Goal: Task Accomplishment & Management: Manage account settings

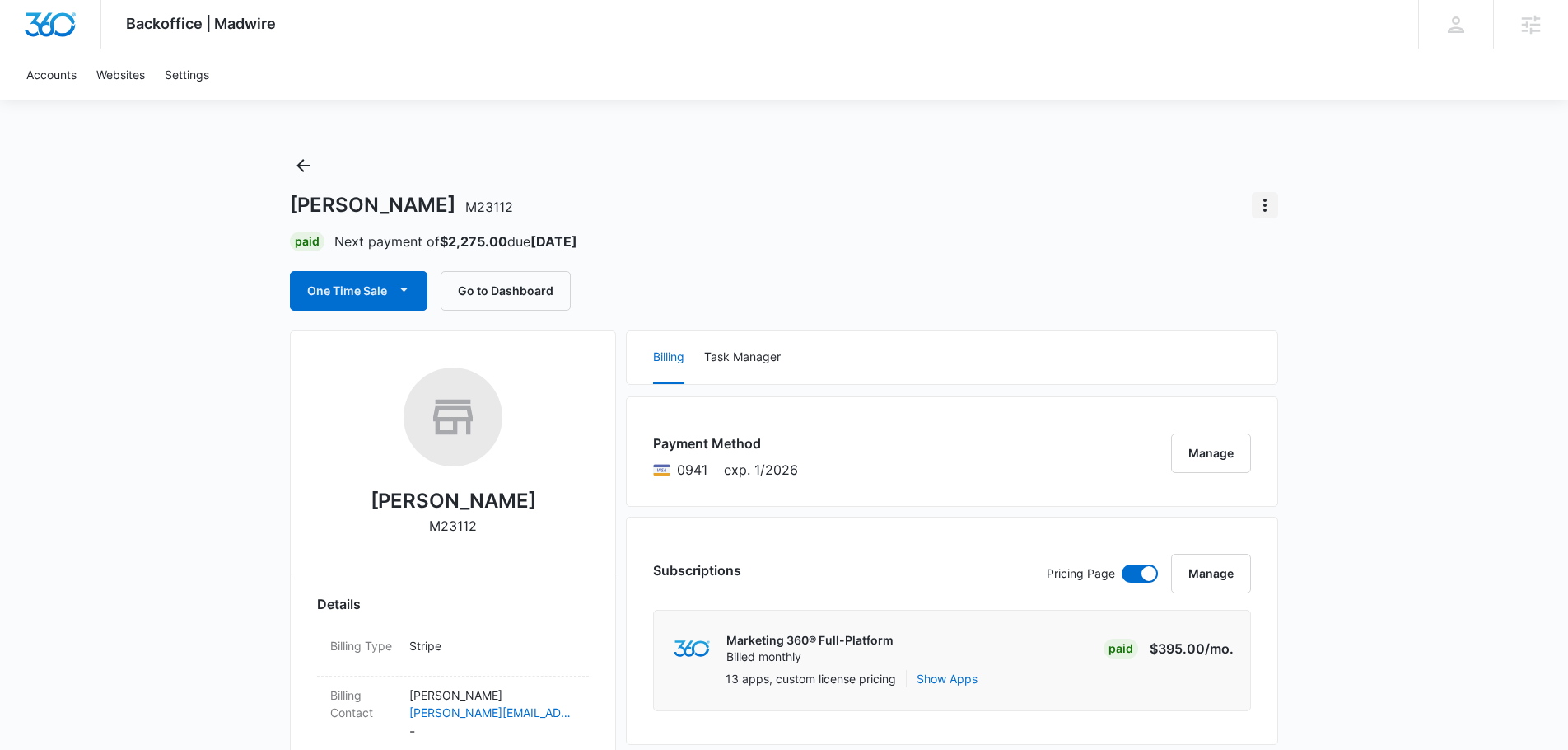
click at [1266, 201] on icon "Actions" at bounding box center [1265, 205] width 20 height 20
click at [1314, 257] on div "Close Account" at bounding box center [1311, 250] width 77 height 11
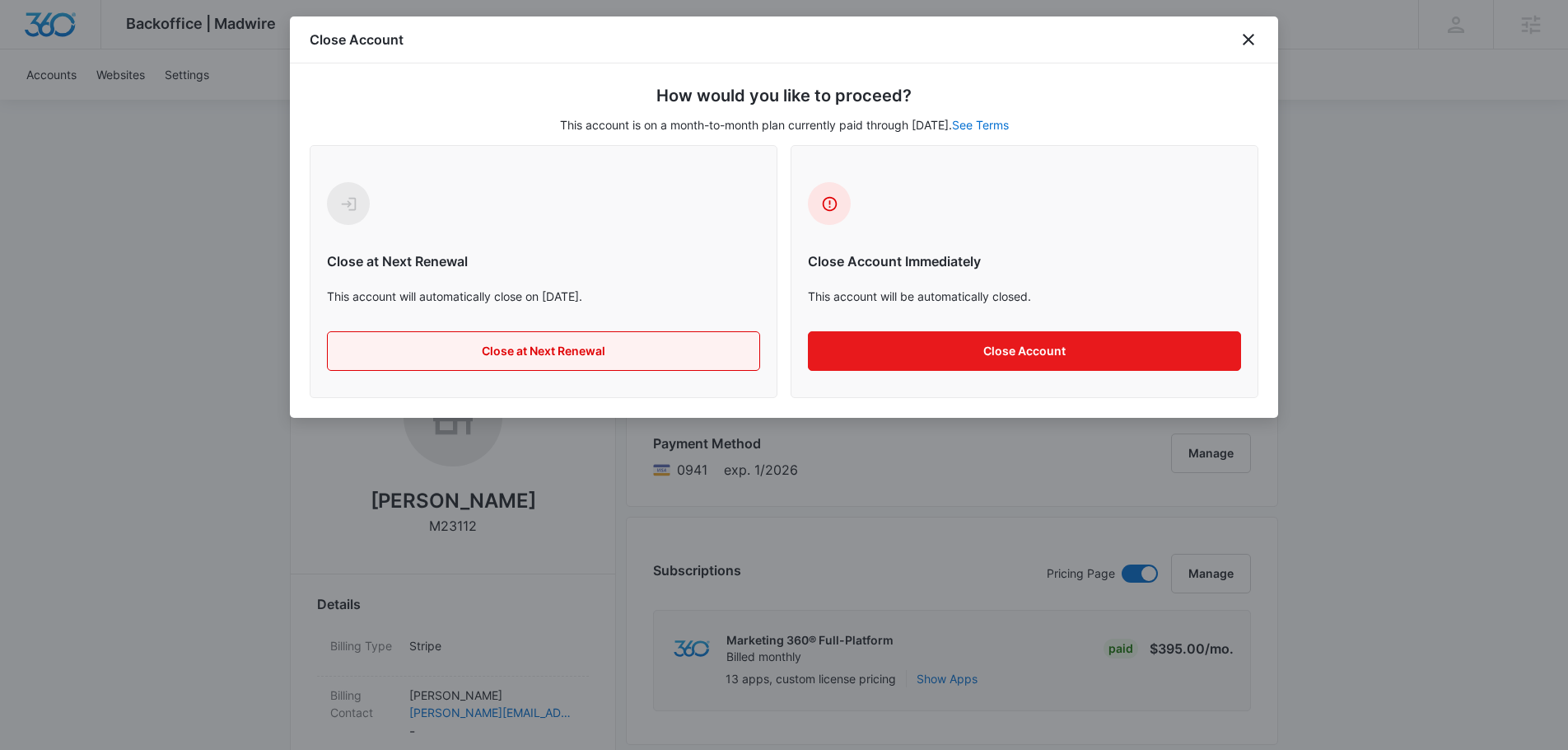
click at [665, 350] on button "Close at Next Renewal" at bounding box center [543, 351] width 433 height 39
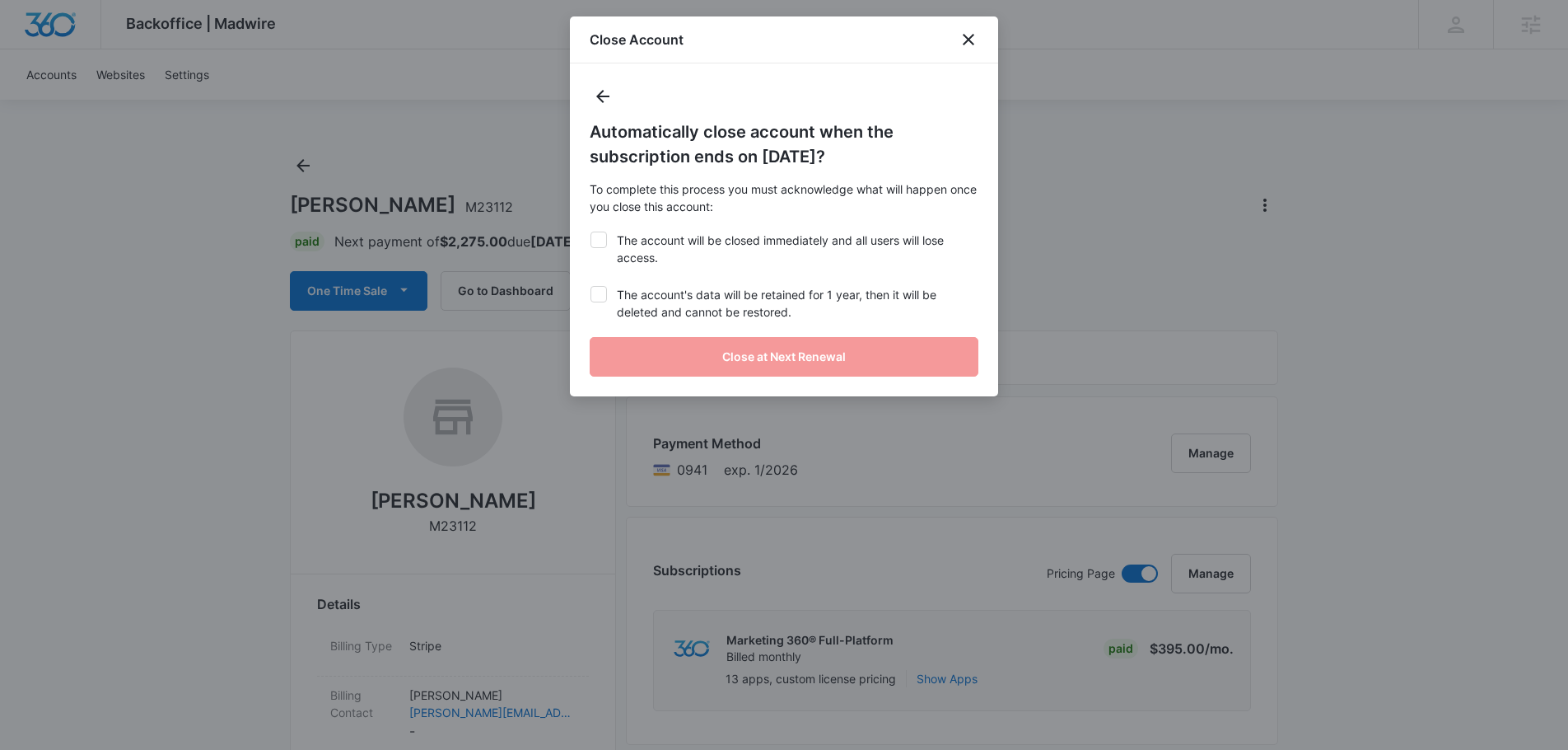
click at [601, 252] on label "The account will be closed immediately and all users will lose access." at bounding box center [784, 249] width 389 height 34
click at [590, 232] on input "The account will be closed immediately and all users will lose access." at bounding box center [589, 231] width 1 height 1
checkbox input "true"
click at [602, 295] on icon at bounding box center [598, 293] width 15 height 15
click at [590, 286] on input "The account's data will be retained for 1 year, then it will be deleted and can…" at bounding box center [589, 285] width 1 height 1
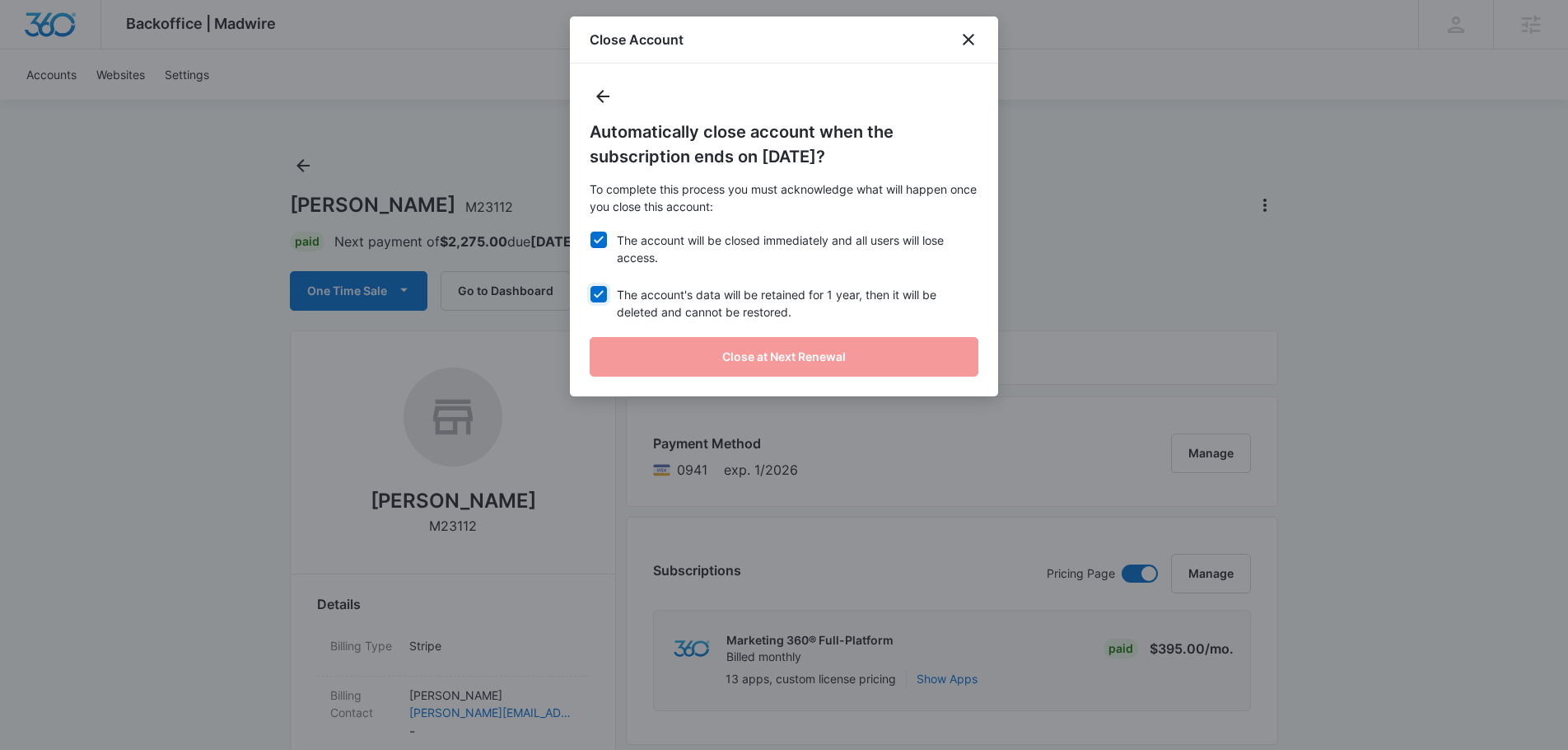
checkbox input "true"
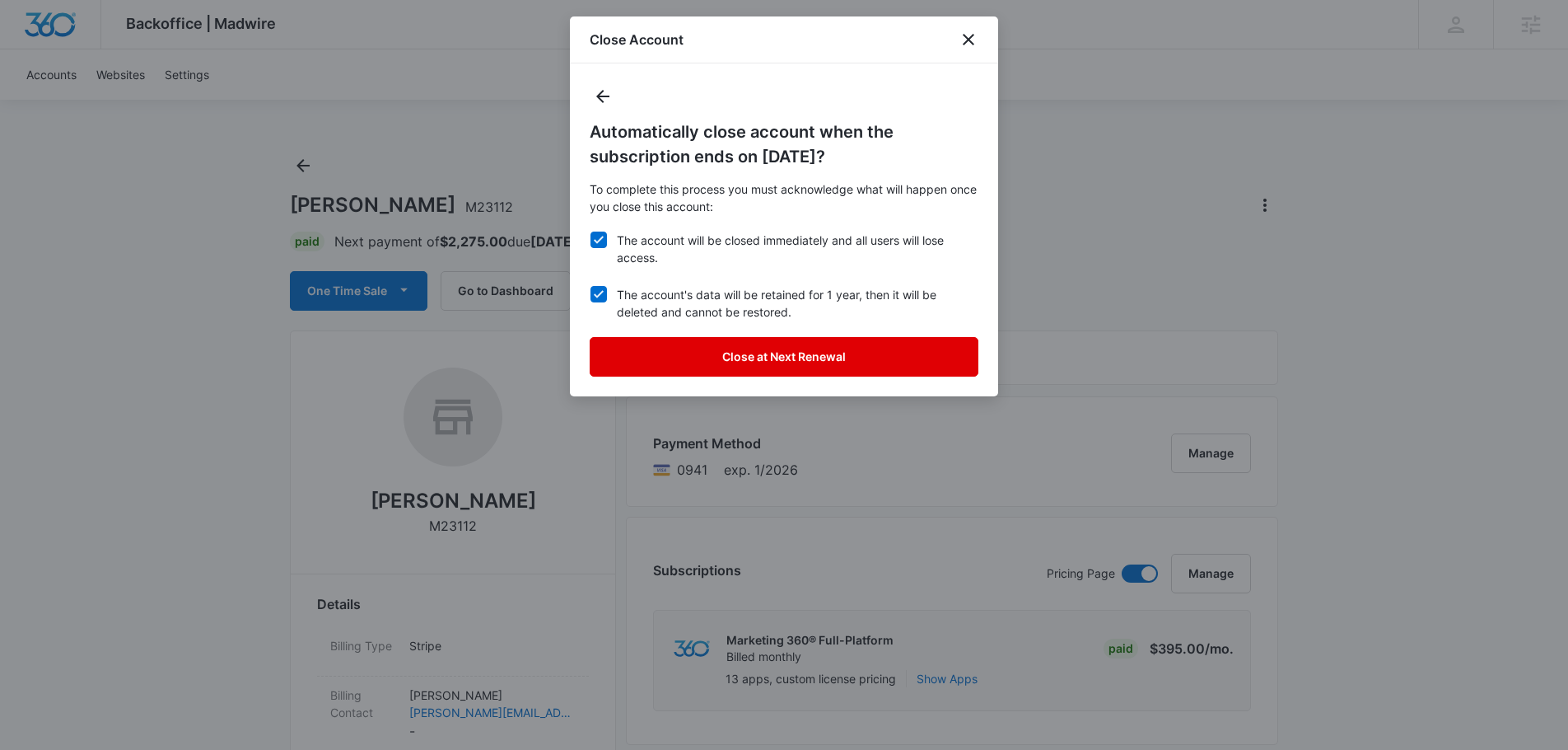
click at [711, 363] on button "Close at Next Renewal" at bounding box center [784, 357] width 389 height 39
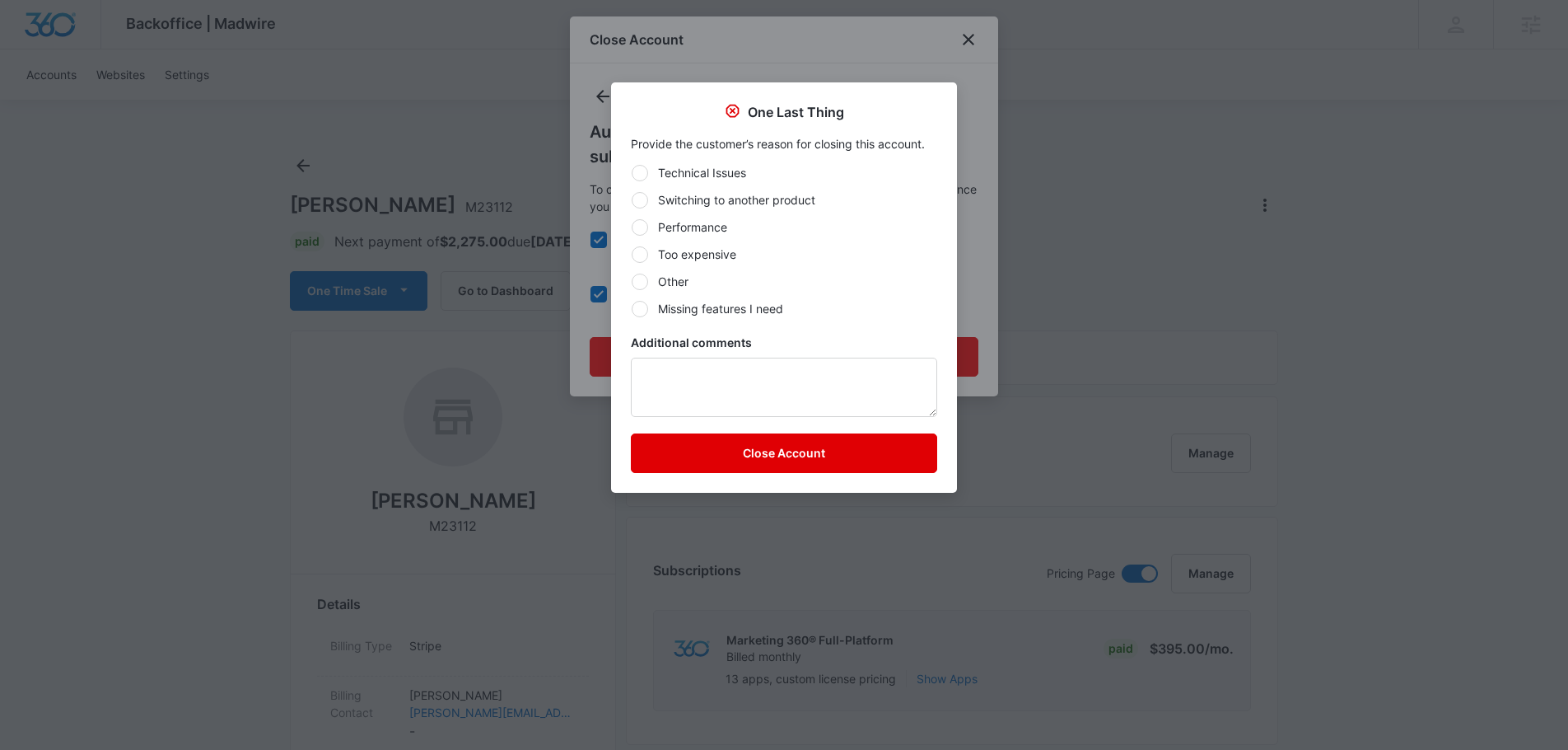
click at [756, 301] on label "Missing features I need" at bounding box center [783, 309] width 306 height 17
click at [631, 308] on input "Missing features I need" at bounding box center [631, 308] width 1 height 1
radio input "true"
drag, startPoint x: 670, startPoint y: 285, endPoint x: 727, endPoint y: 319, distance: 66.4
click at [670, 285] on label "Other" at bounding box center [783, 281] width 306 height 17
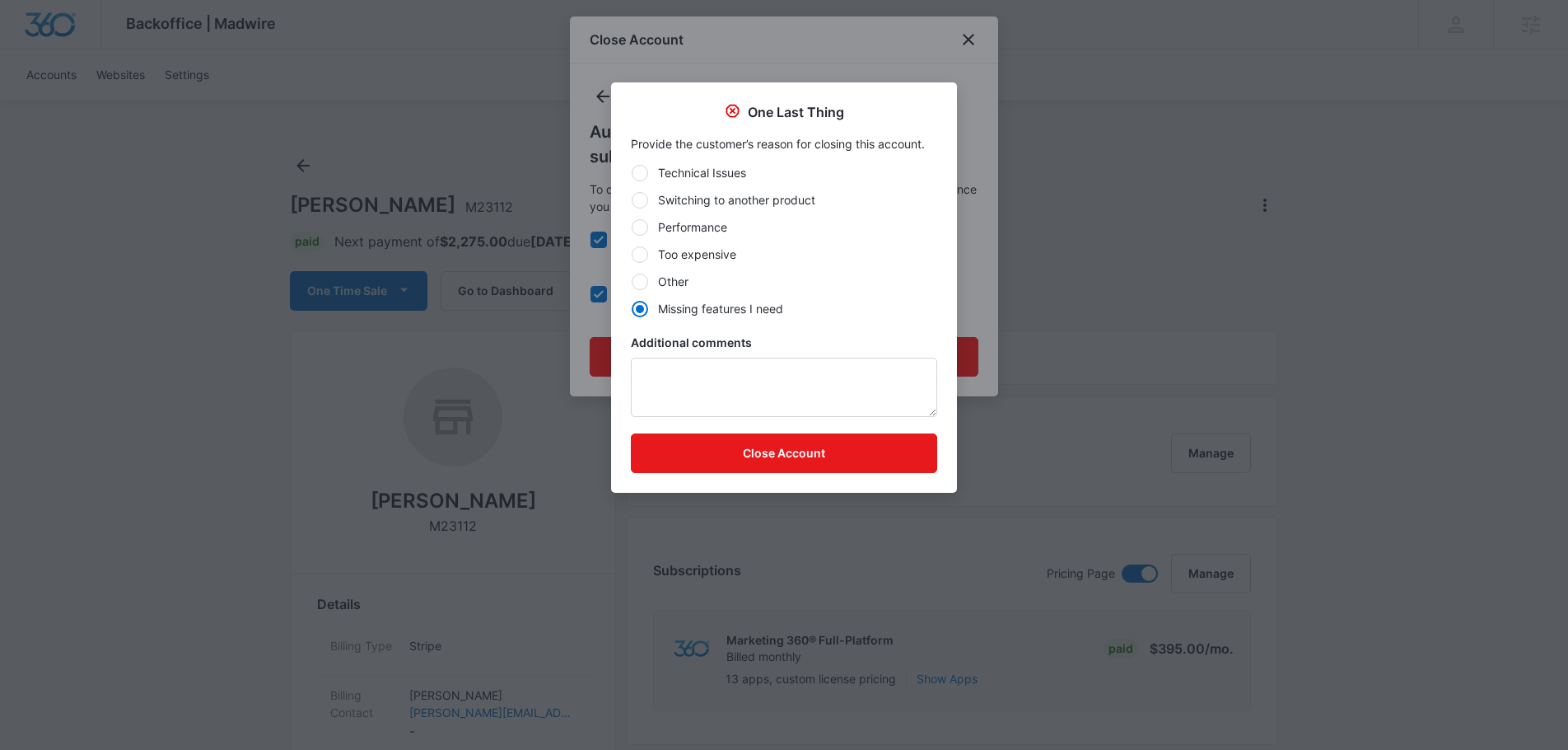
click at [631, 282] on input "Other" at bounding box center [631, 281] width 1 height 1
radio input "true"
click at [763, 450] on button "Close Account" at bounding box center [783, 453] width 306 height 39
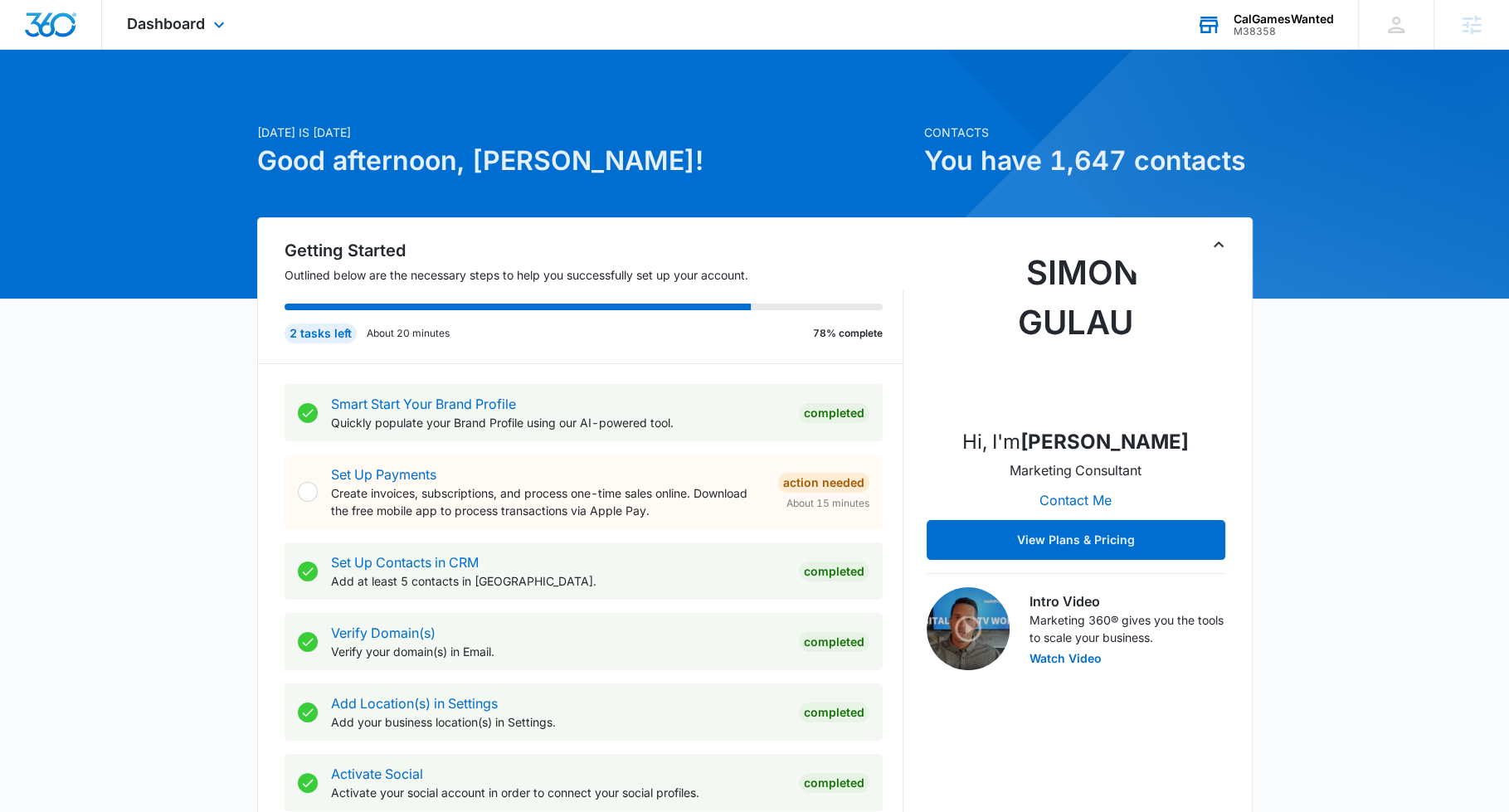
click at [1281, 26] on div "M38358" at bounding box center [1284, 31] width 100 height 11
click at [1266, 32] on div "M38358" at bounding box center [1284, 31] width 100 height 11
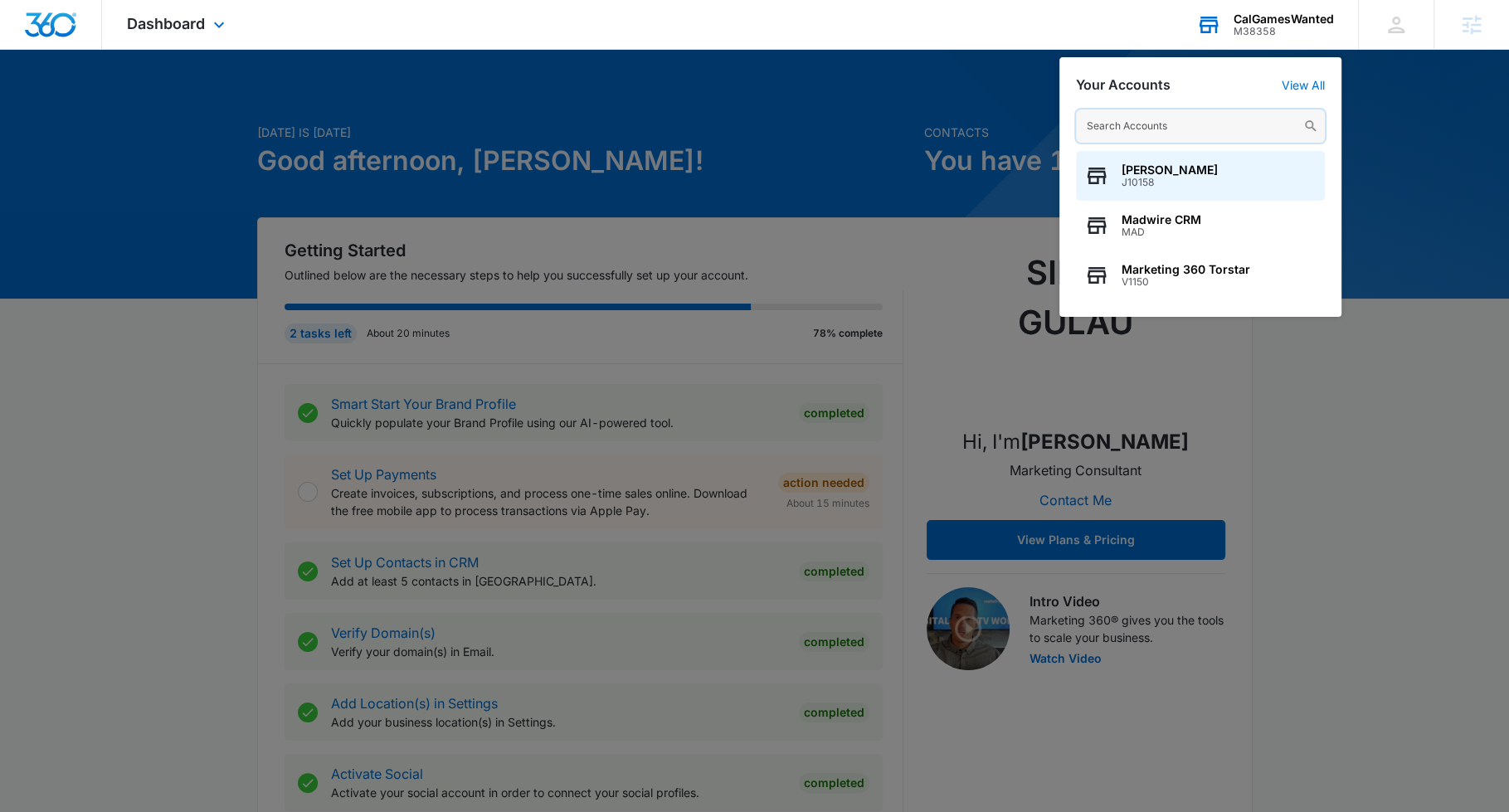
click at [1225, 121] on input "text" at bounding box center [1200, 126] width 249 height 33
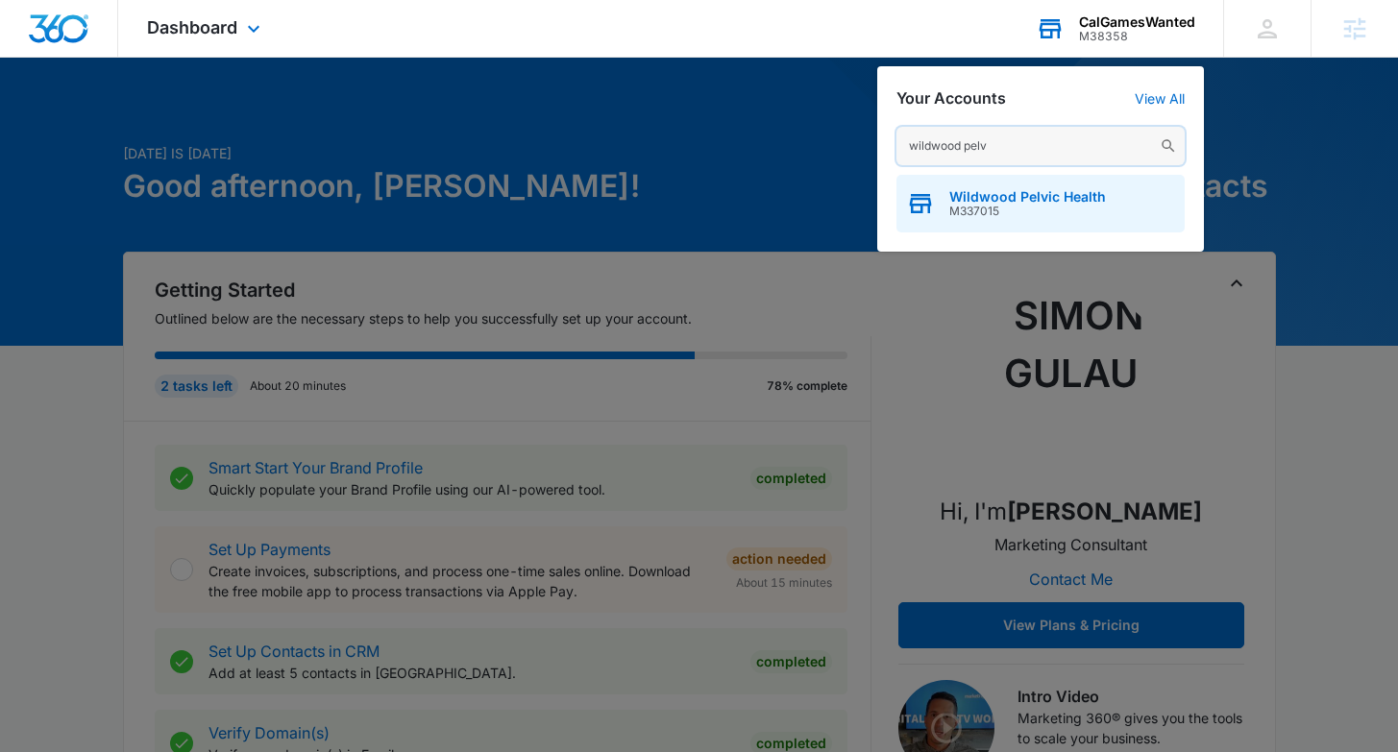
type input "wildwood pelv"
click at [1040, 202] on span "Wildwood Pelvic Health" at bounding box center [1027, 196] width 157 height 15
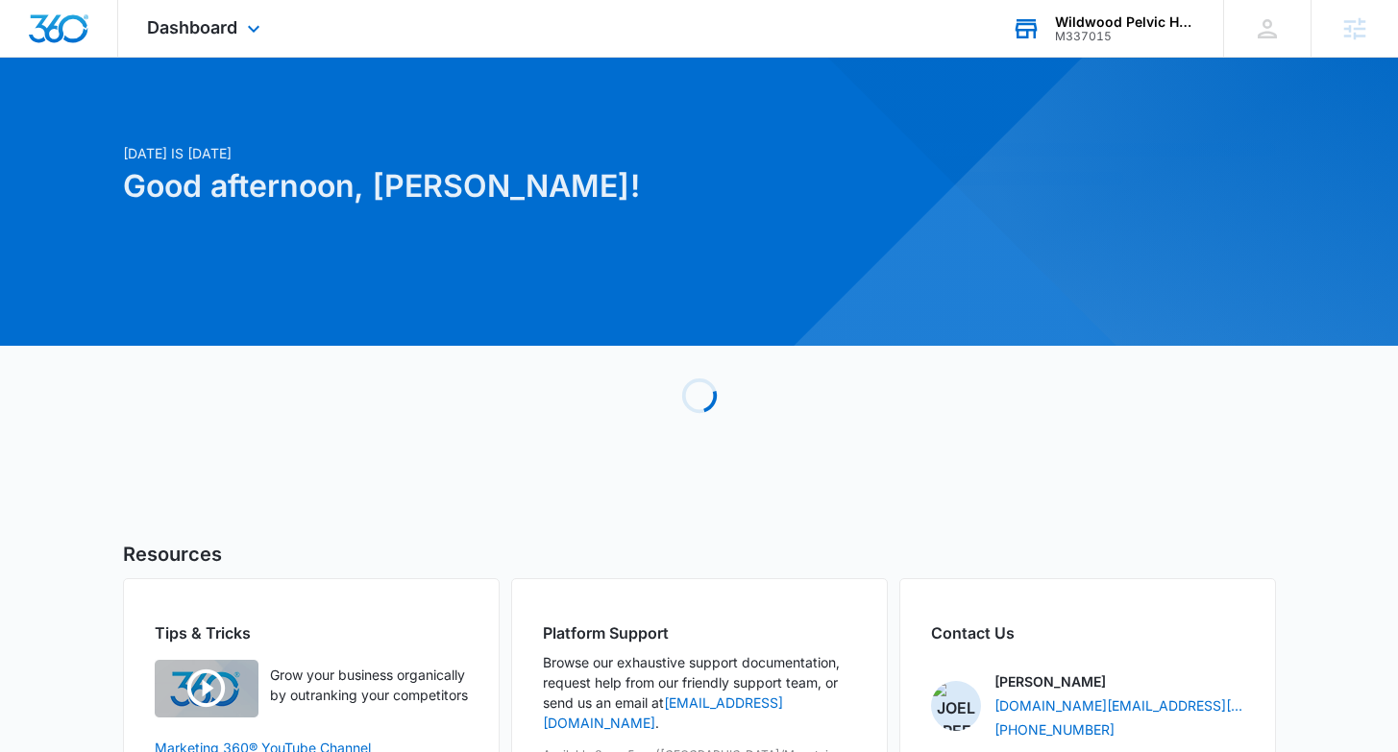
click at [251, 41] on div "Dashboard Apps Reputation Websites Forms CRM Email Social Shop Payments POS Con…" at bounding box center [206, 28] width 176 height 57
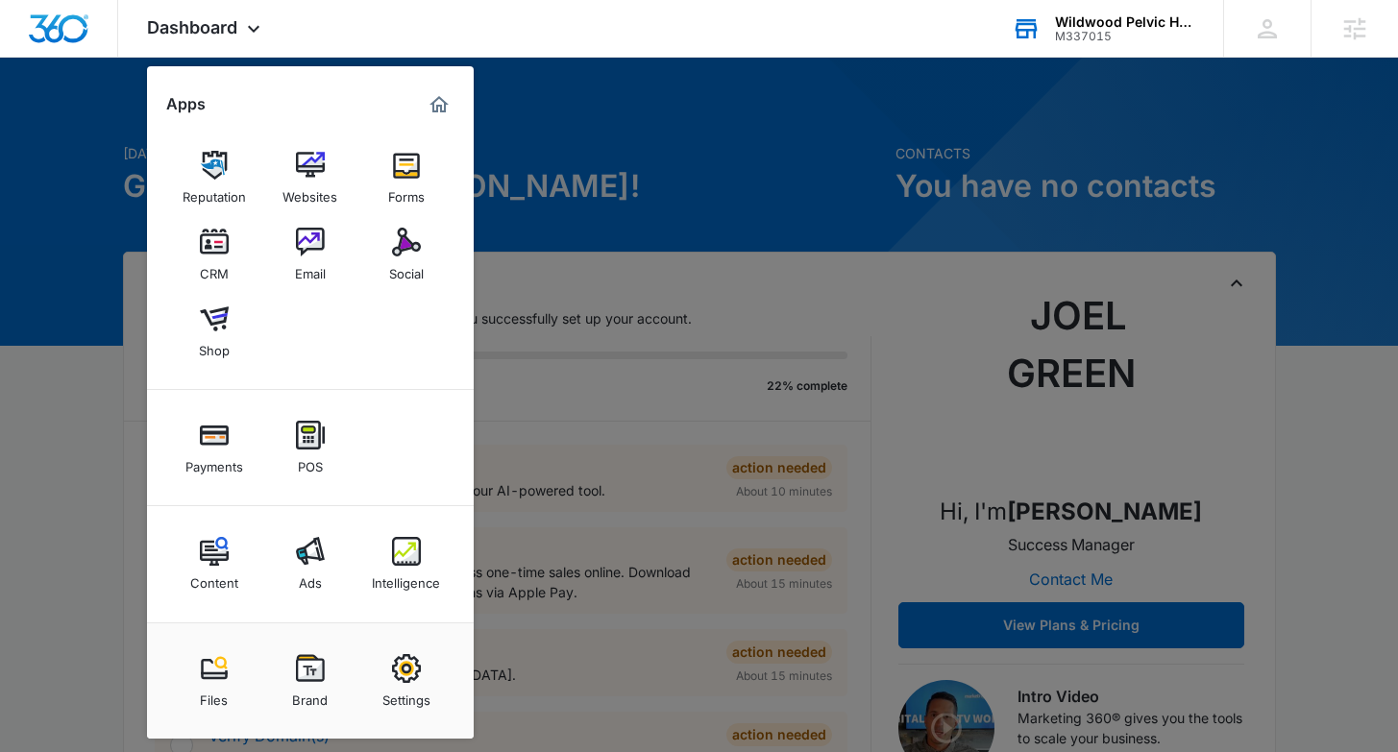
click at [305, 261] on div "Email" at bounding box center [310, 269] width 31 height 25
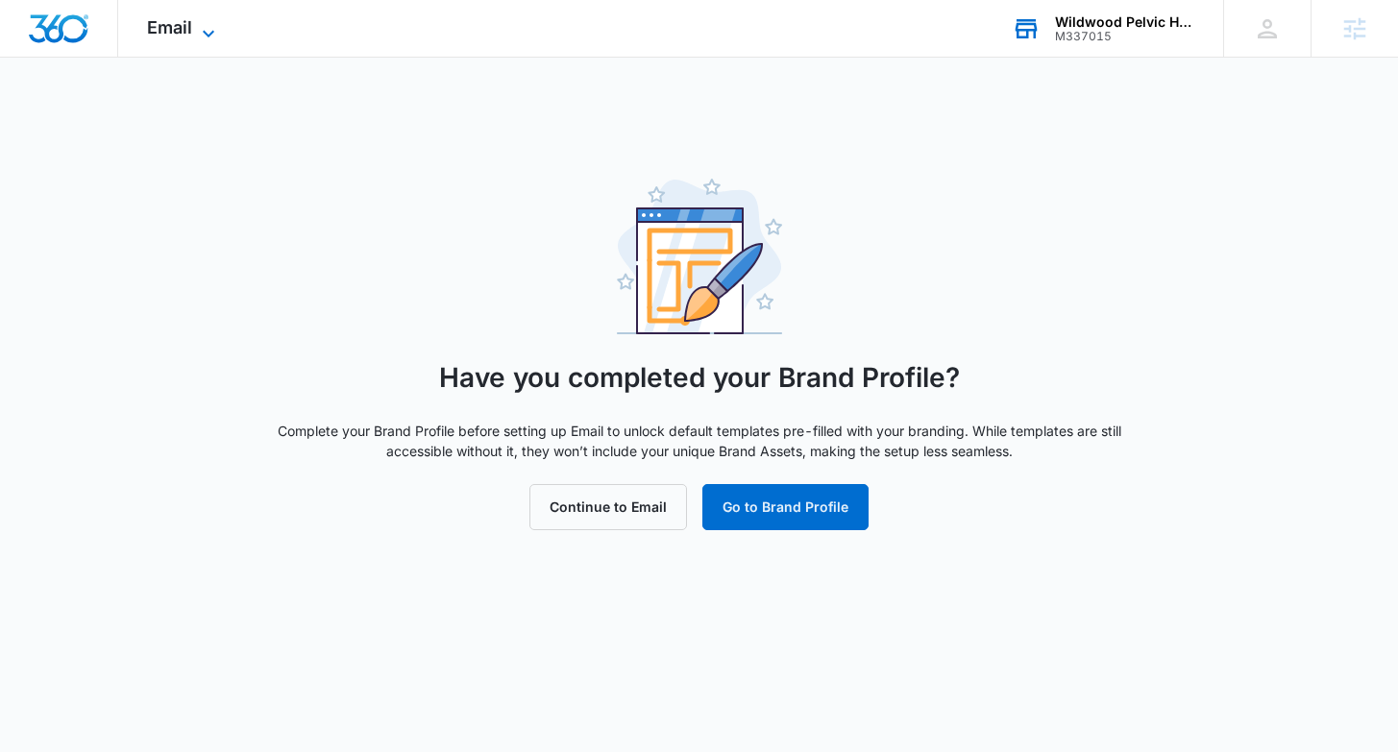
click at [197, 33] on icon at bounding box center [208, 33] width 23 height 23
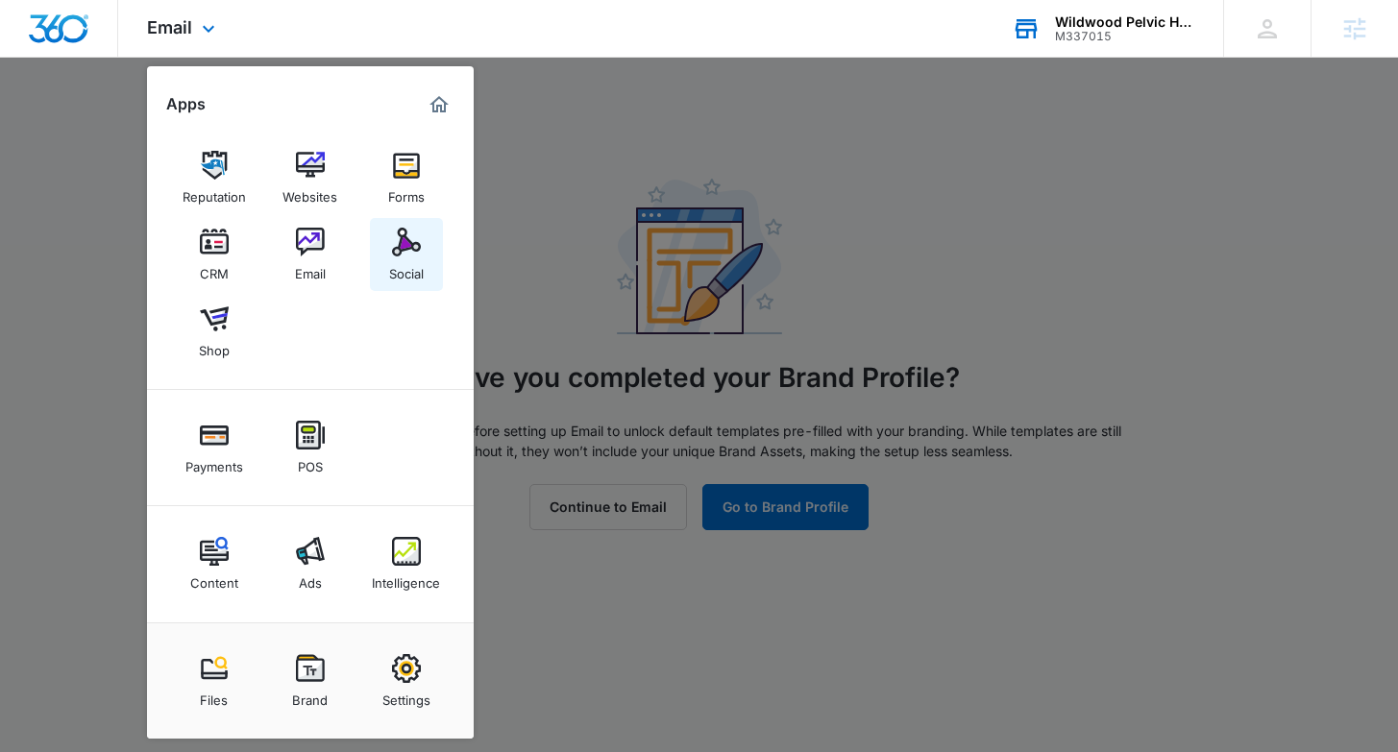
click at [405, 258] on div "Social" at bounding box center [406, 269] width 35 height 25
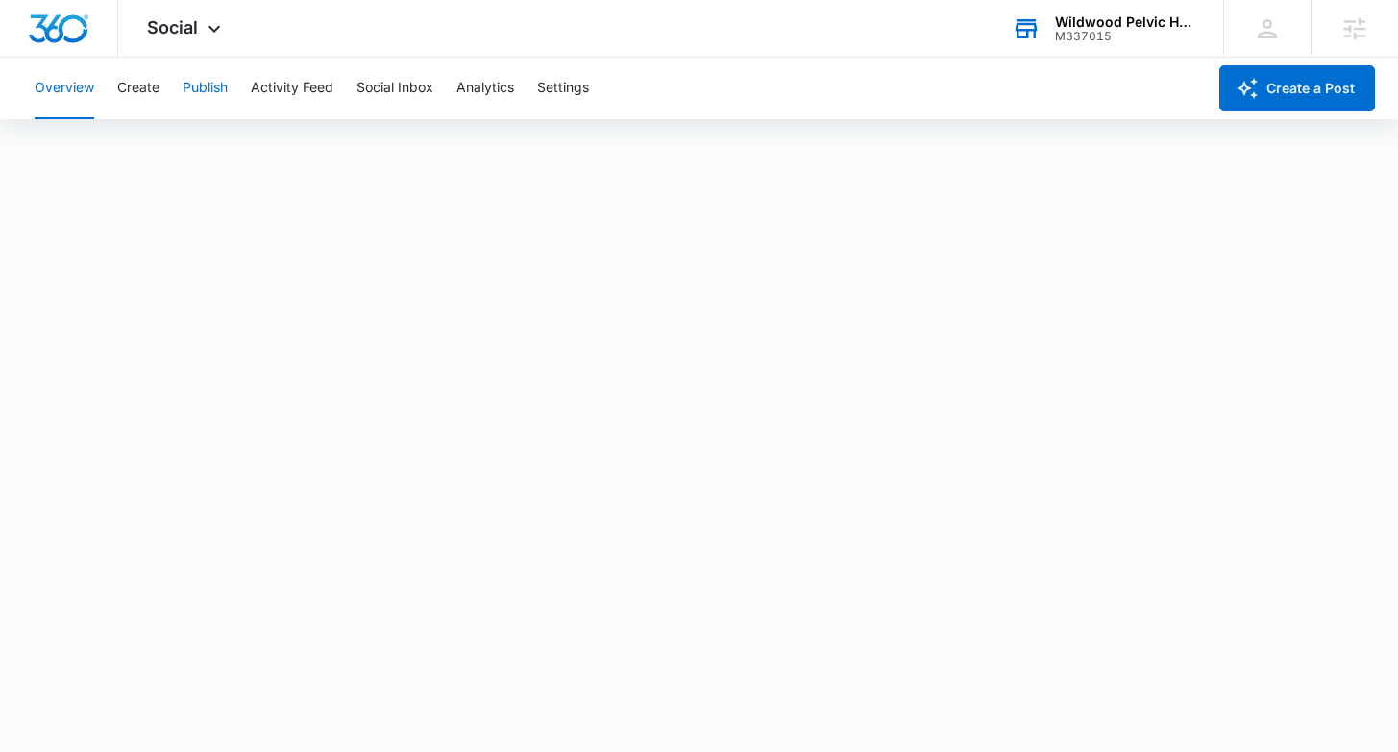
scroll to position [5, 0]
click at [120, 105] on button "Create" at bounding box center [138, 89] width 42 height 62
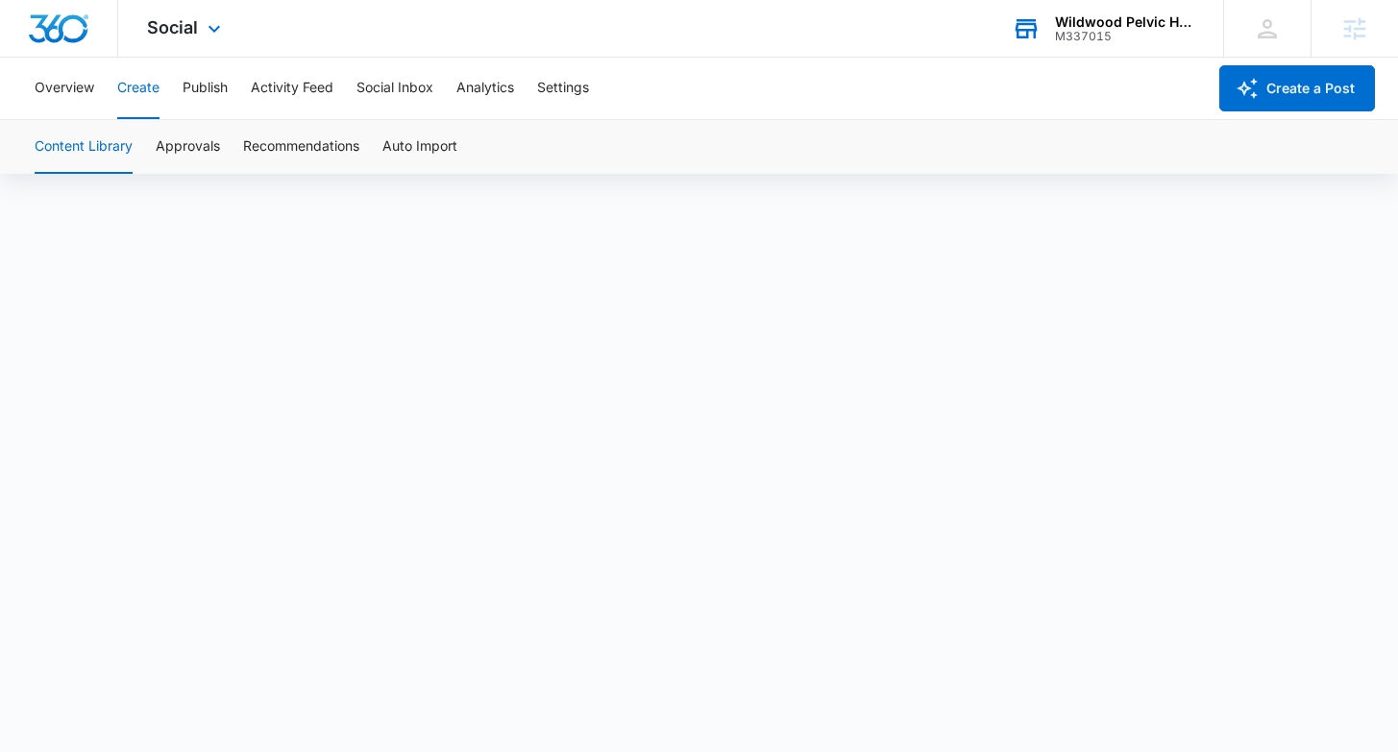
click at [144, 24] on div "Social Apps Reputation Websites Forms CRM Email Social Shop Payments POS Conten…" at bounding box center [186, 28] width 136 height 57
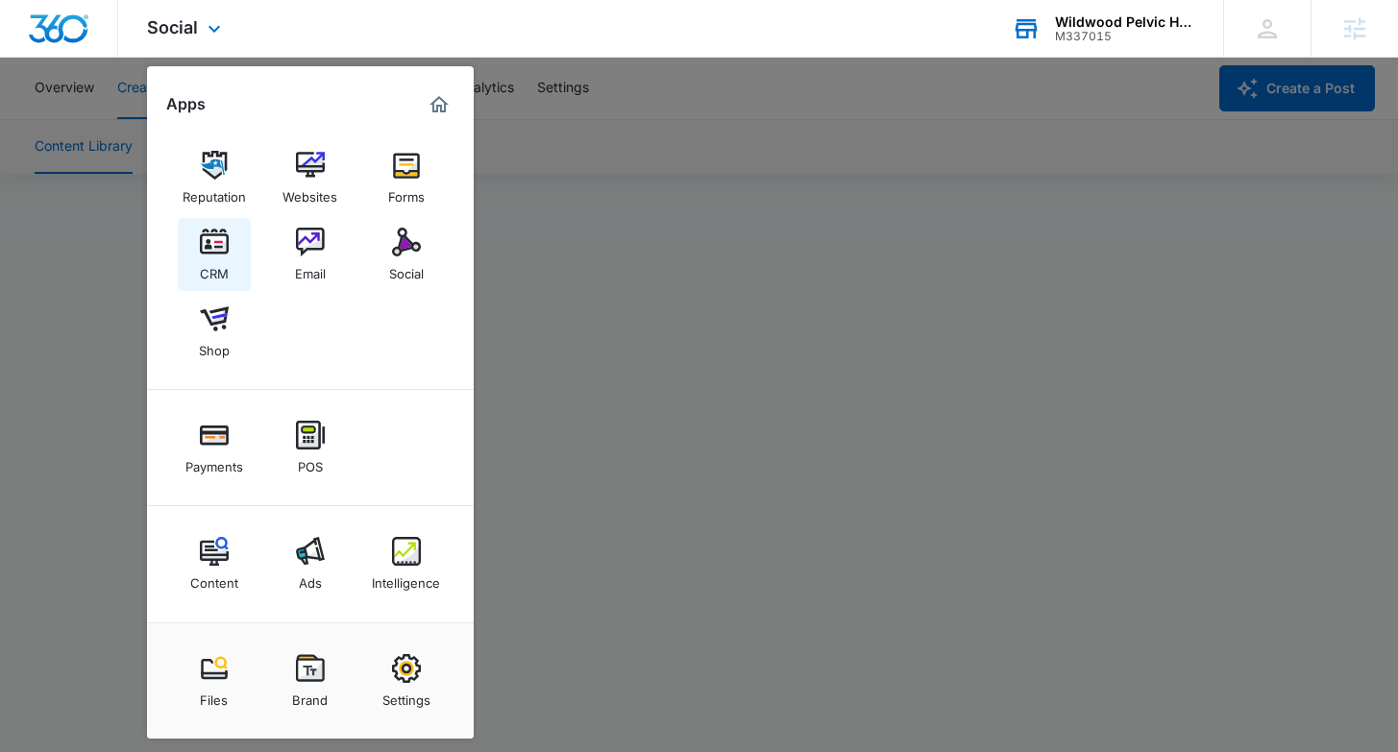
click at [211, 254] on img at bounding box center [214, 242] width 29 height 29
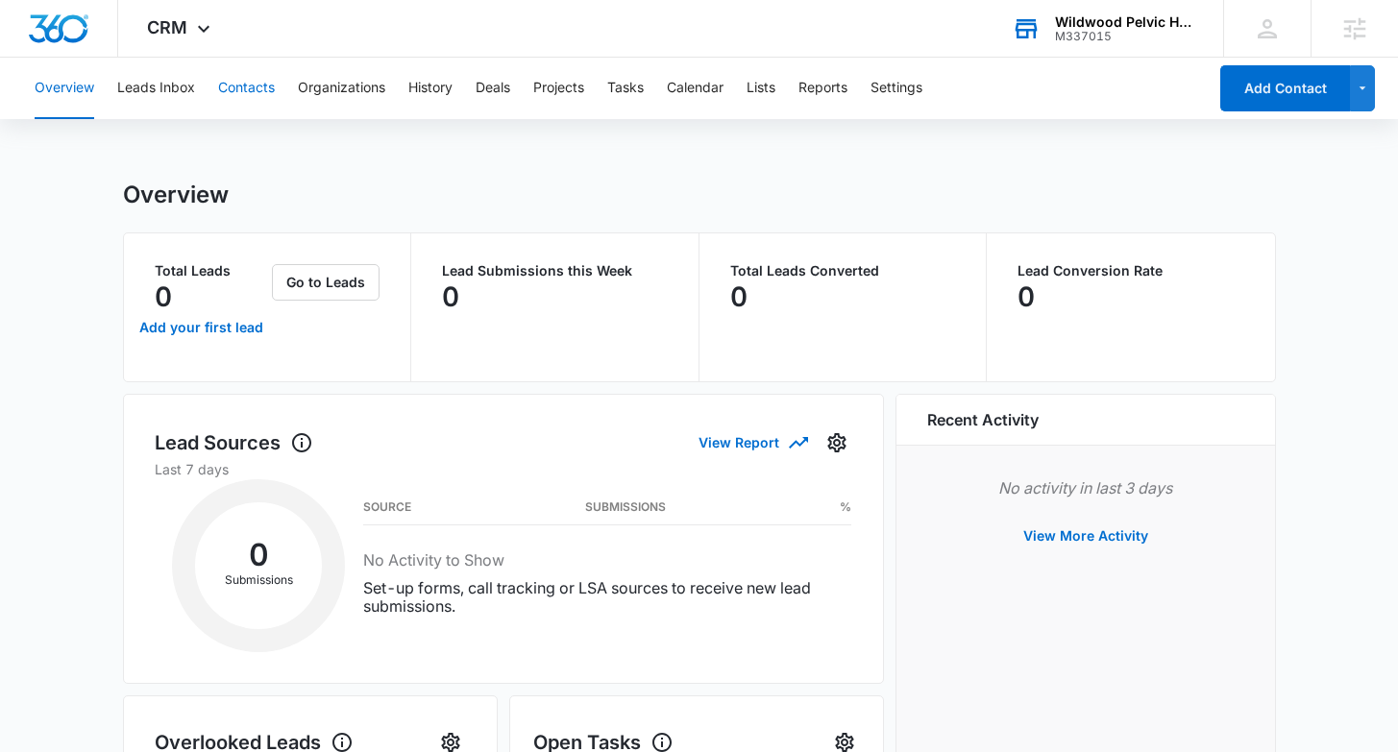
click at [230, 93] on button "Contacts" at bounding box center [246, 89] width 57 height 62
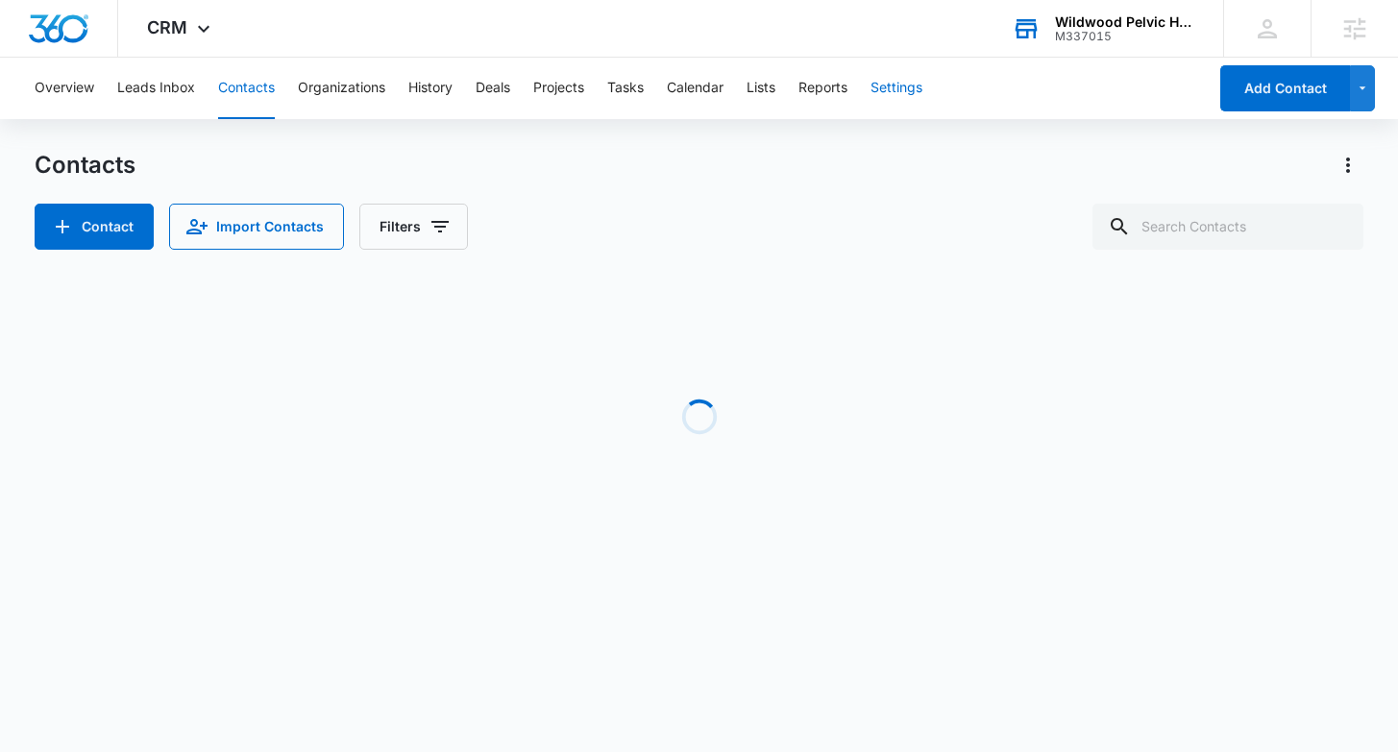
click at [914, 96] on button "Settings" at bounding box center [897, 89] width 52 height 62
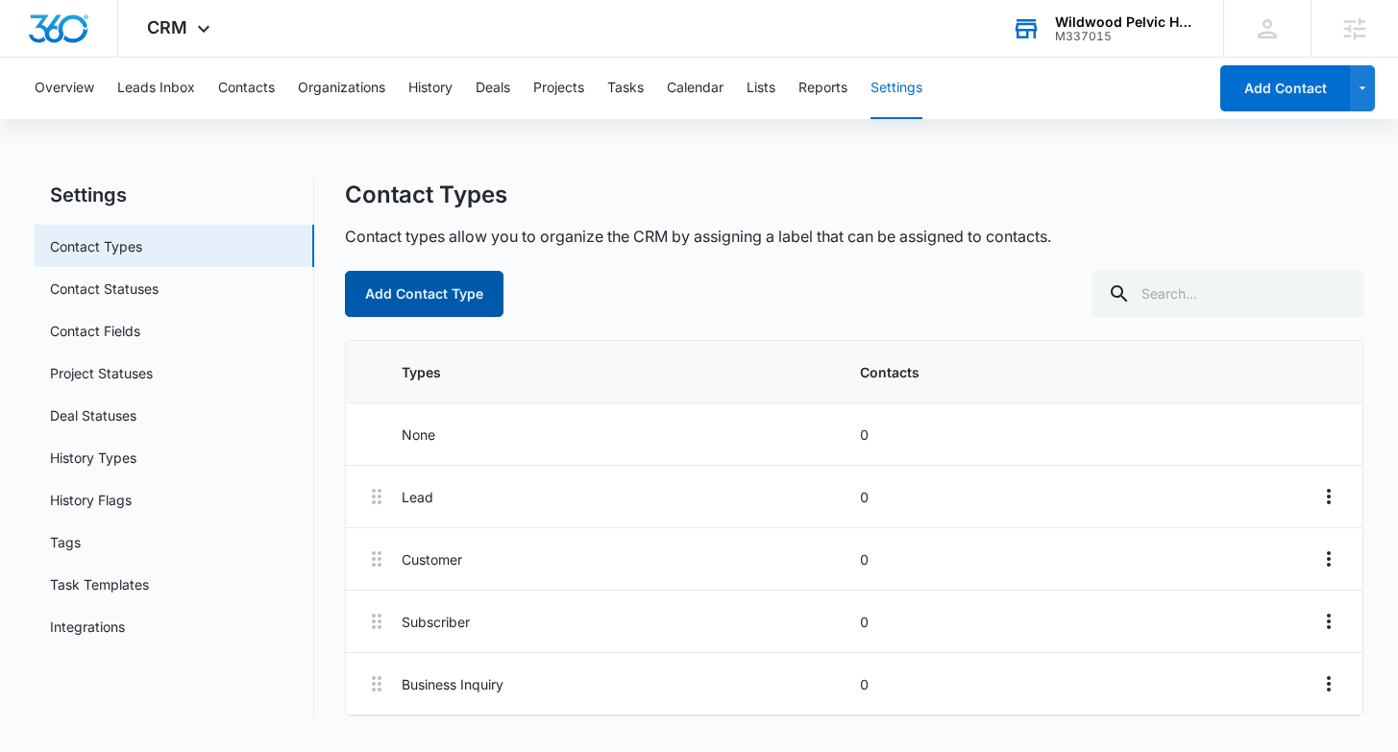
click at [450, 284] on button "Add Contact Type" at bounding box center [424, 294] width 159 height 46
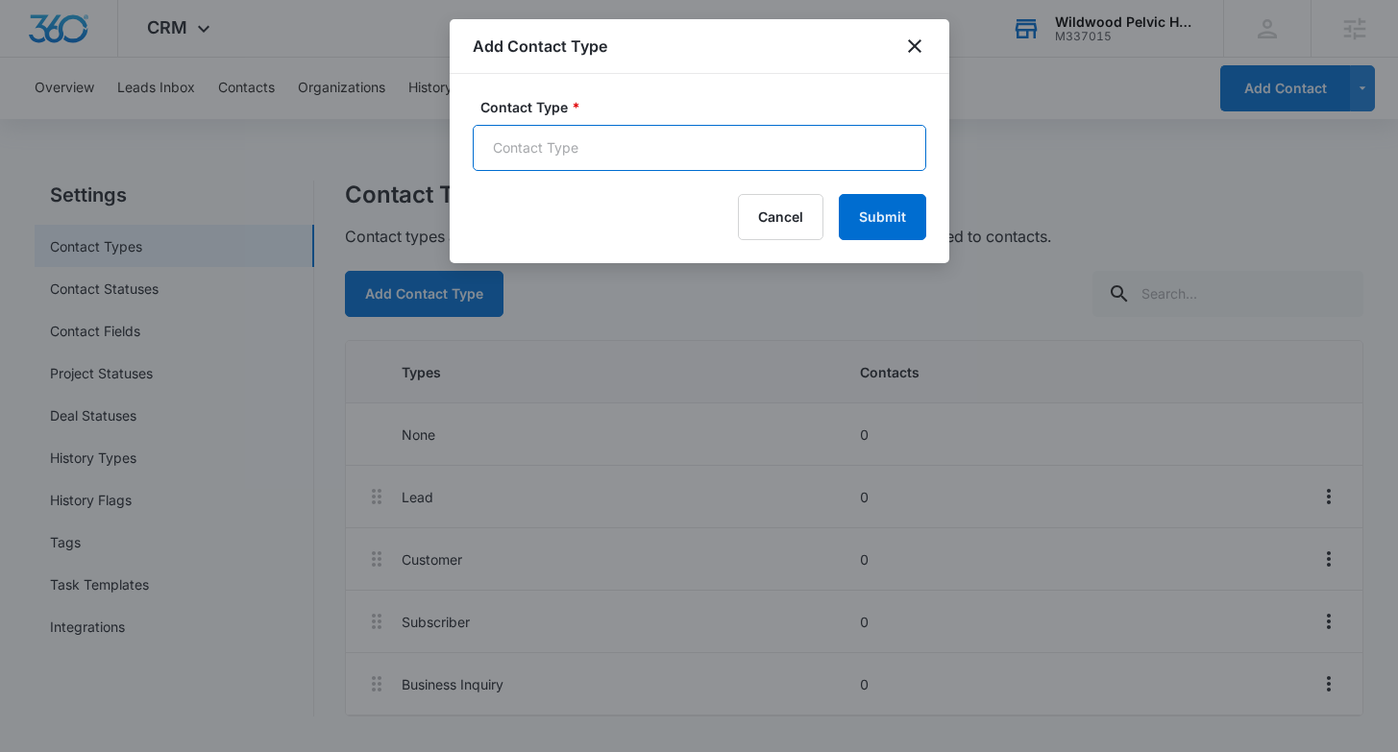
click at [609, 159] on input "Contact Type *" at bounding box center [700, 148] width 454 height 46
type input "P"
type input "Man"
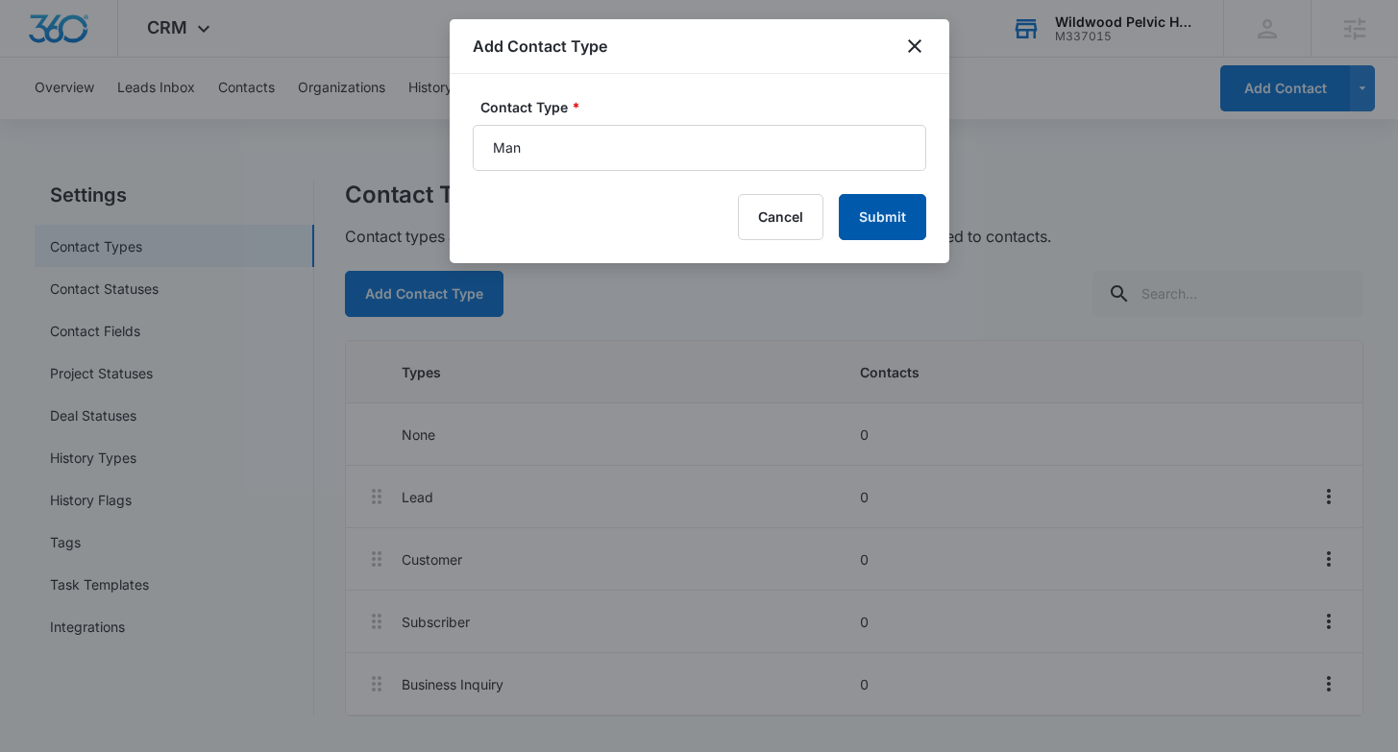
click at [900, 215] on button "Submit" at bounding box center [882, 217] width 87 height 46
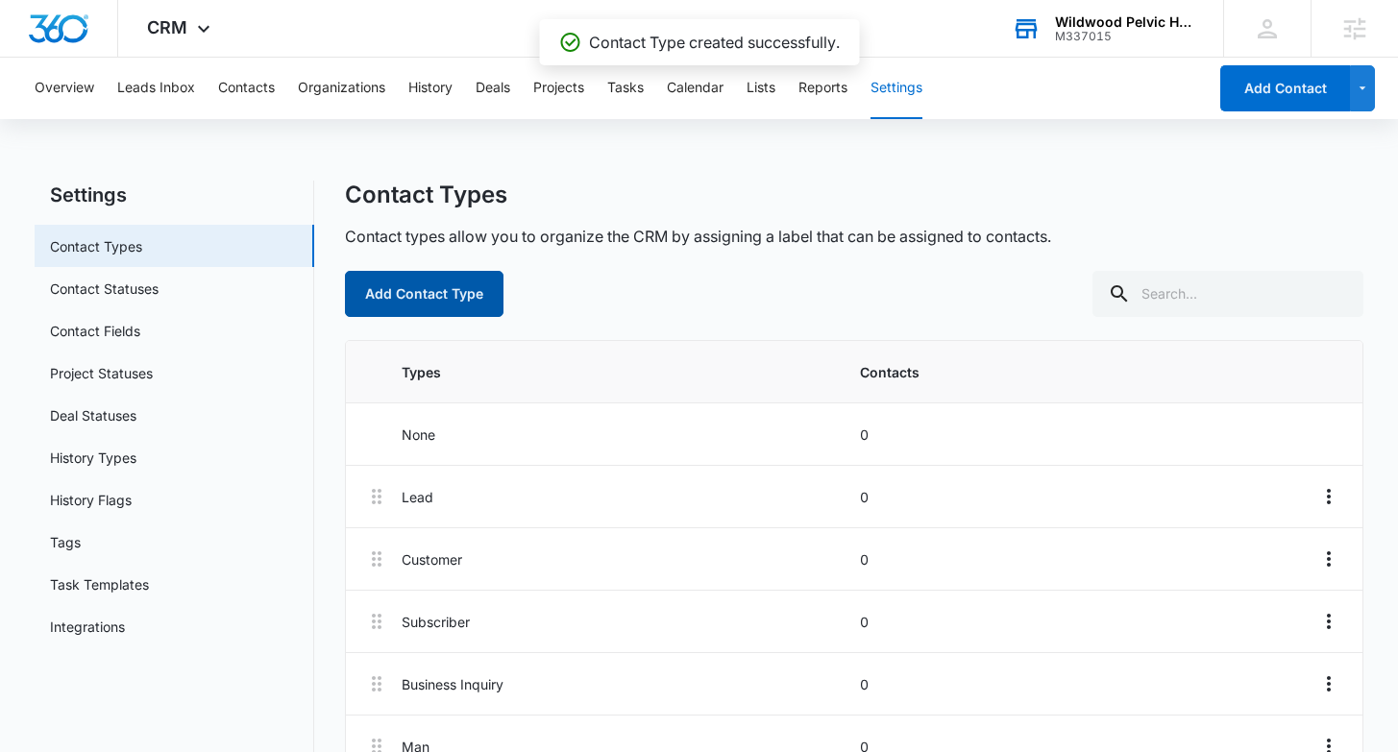
click at [439, 292] on button "Add Contact Type" at bounding box center [424, 294] width 159 height 46
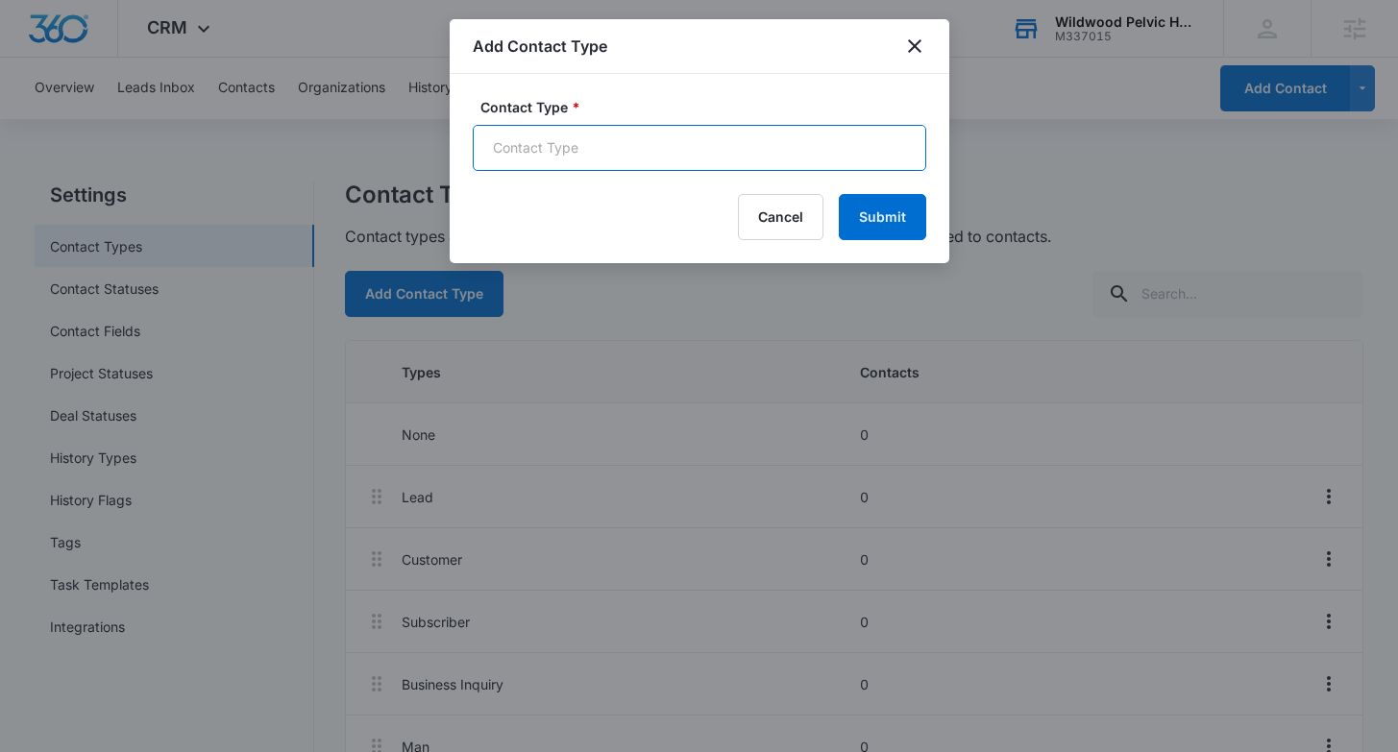
click at [758, 147] on input "Contact Type *" at bounding box center [700, 148] width 454 height 46
type input "Woman"
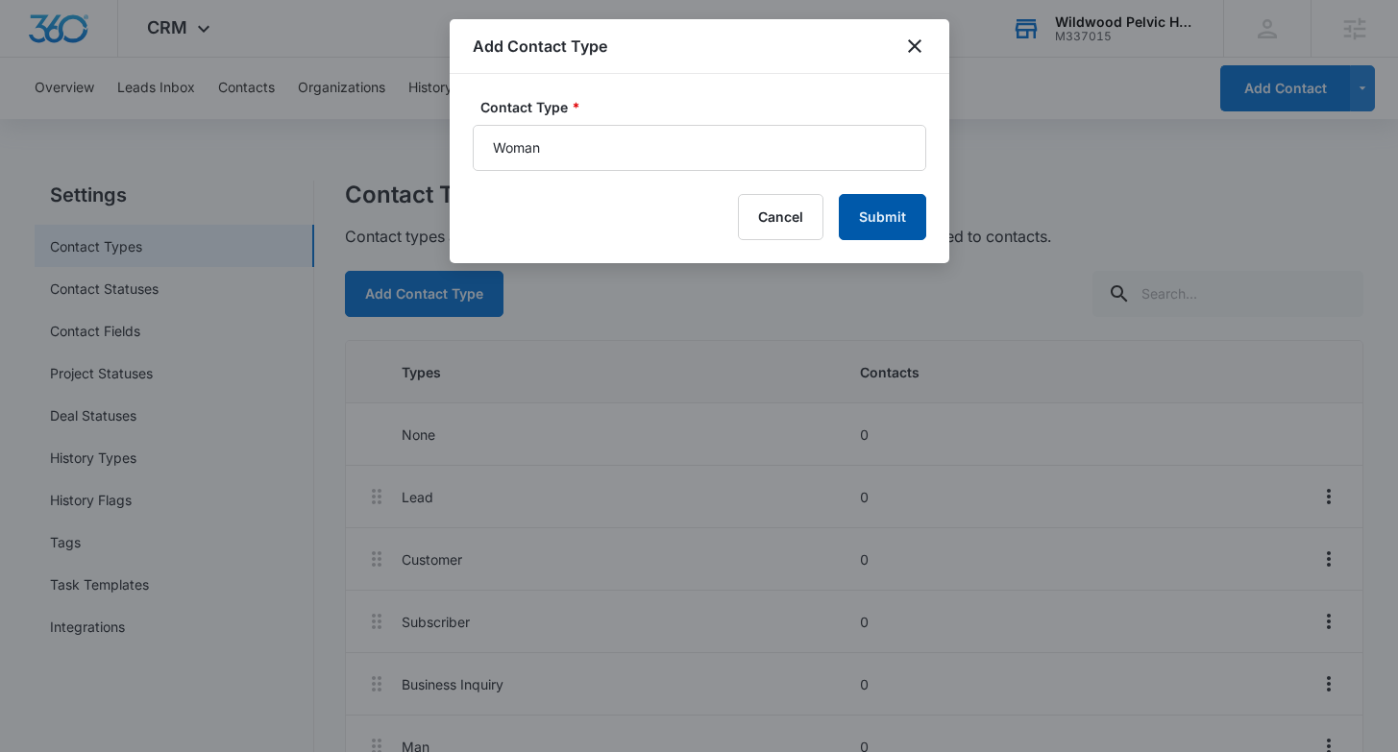
click at [860, 213] on button "Submit" at bounding box center [882, 217] width 87 height 46
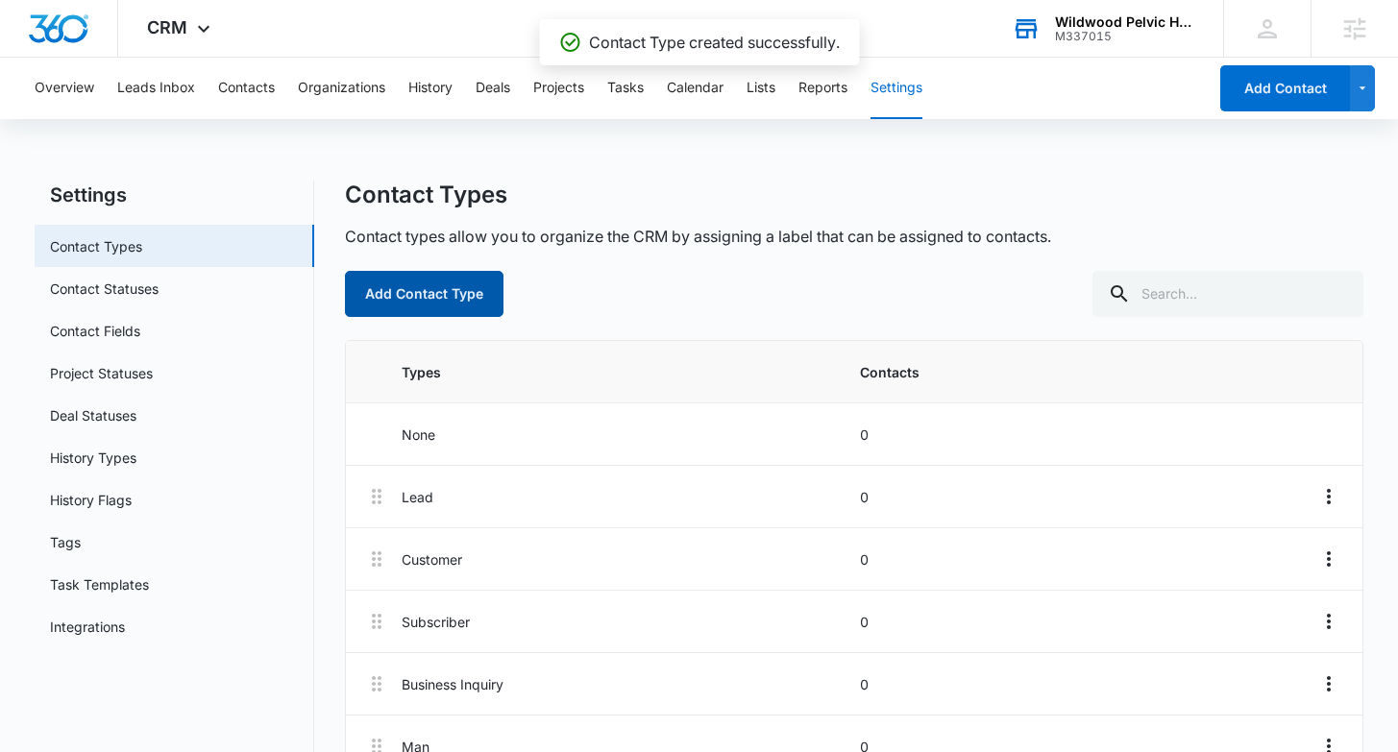
scroll to position [112, 0]
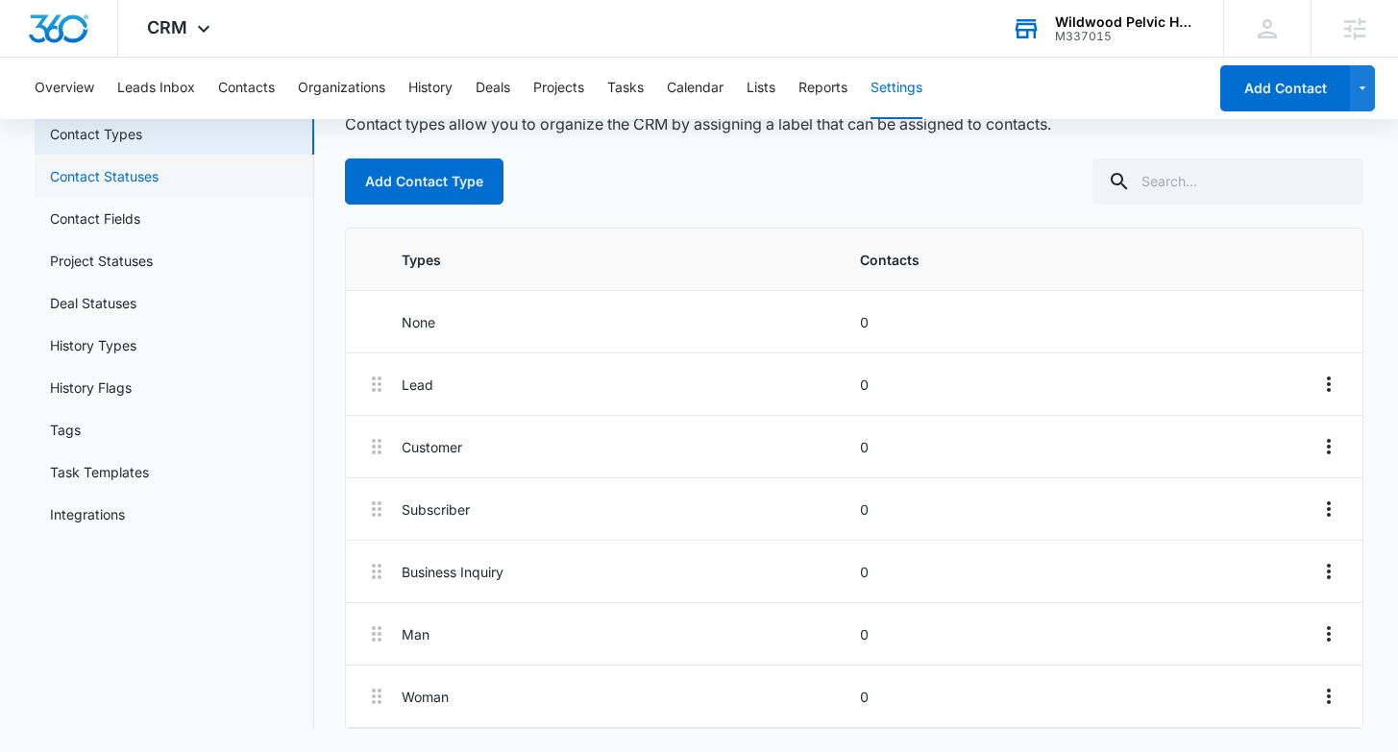
click at [96, 172] on link "Contact Statuses" at bounding box center [104, 176] width 109 height 20
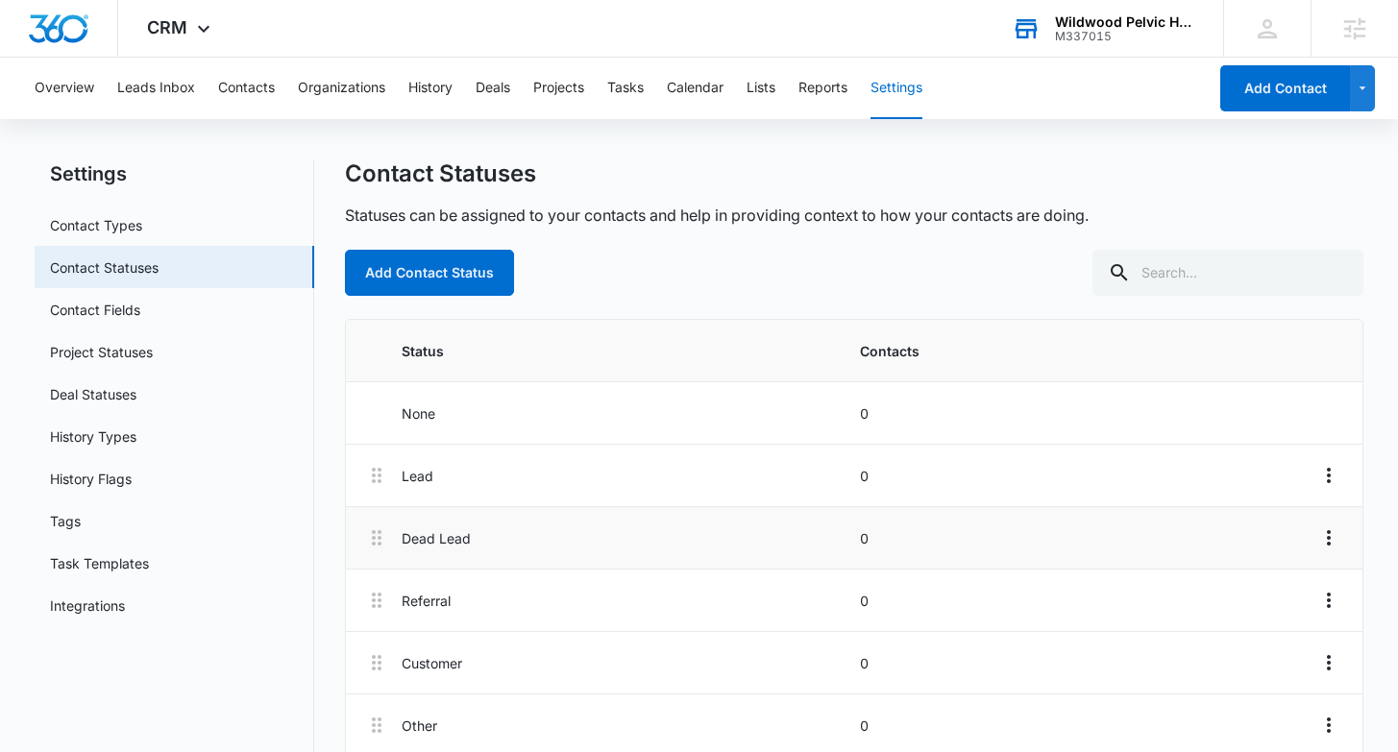
scroll to position [50, 0]
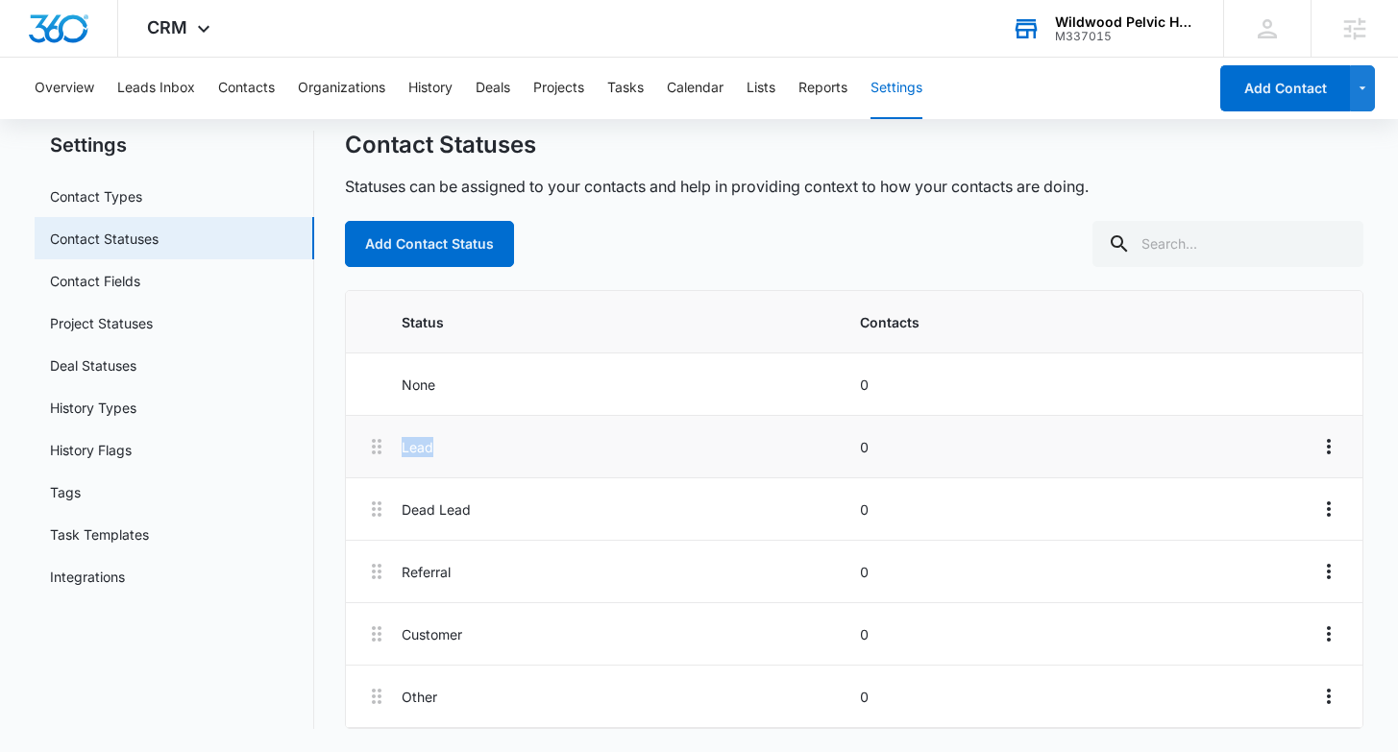
drag, startPoint x: 499, startPoint y: 452, endPoint x: 374, endPoint y: 440, distance: 125.5
click at [374, 440] on li "Lead 0" at bounding box center [854, 447] width 1016 height 62
click at [471, 439] on p "Lead" at bounding box center [625, 447] width 447 height 20
click at [140, 284] on link "Contact Fields" at bounding box center [95, 281] width 90 height 20
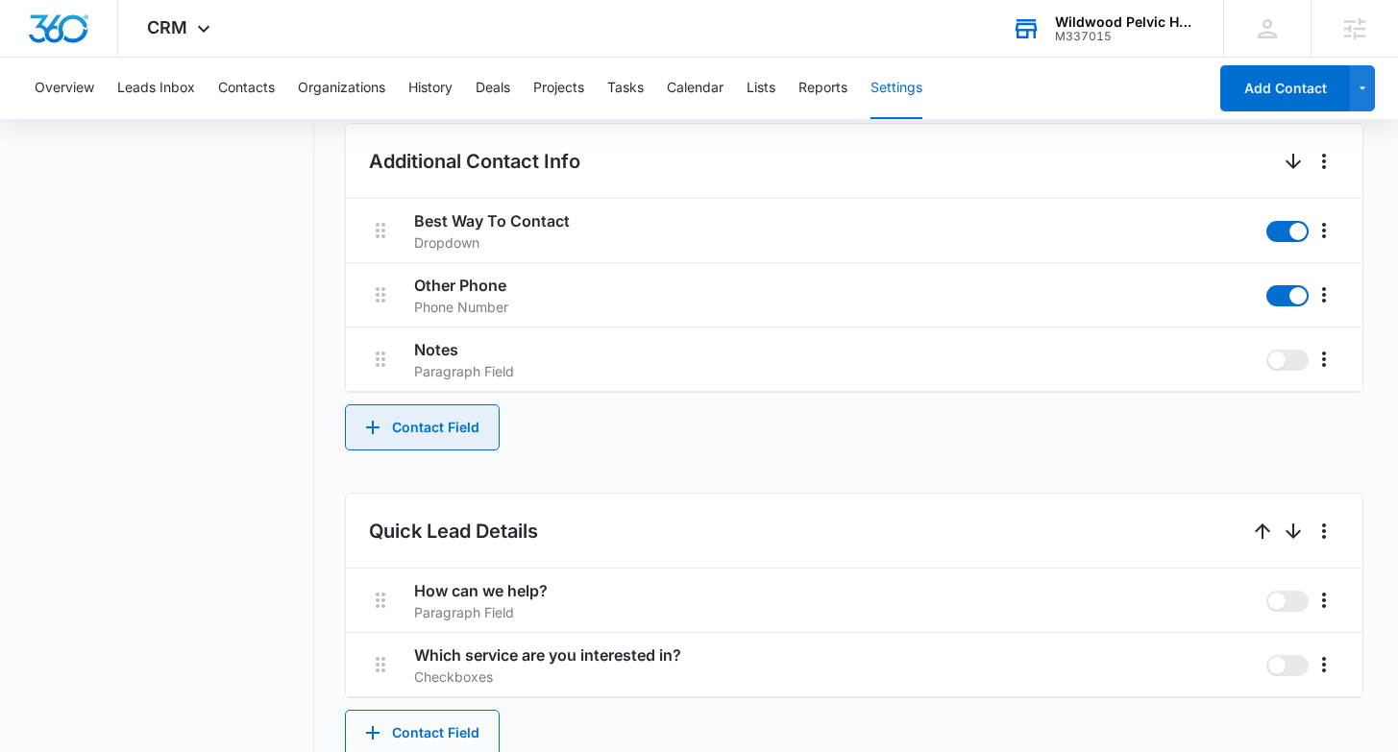
scroll to position [779, 0]
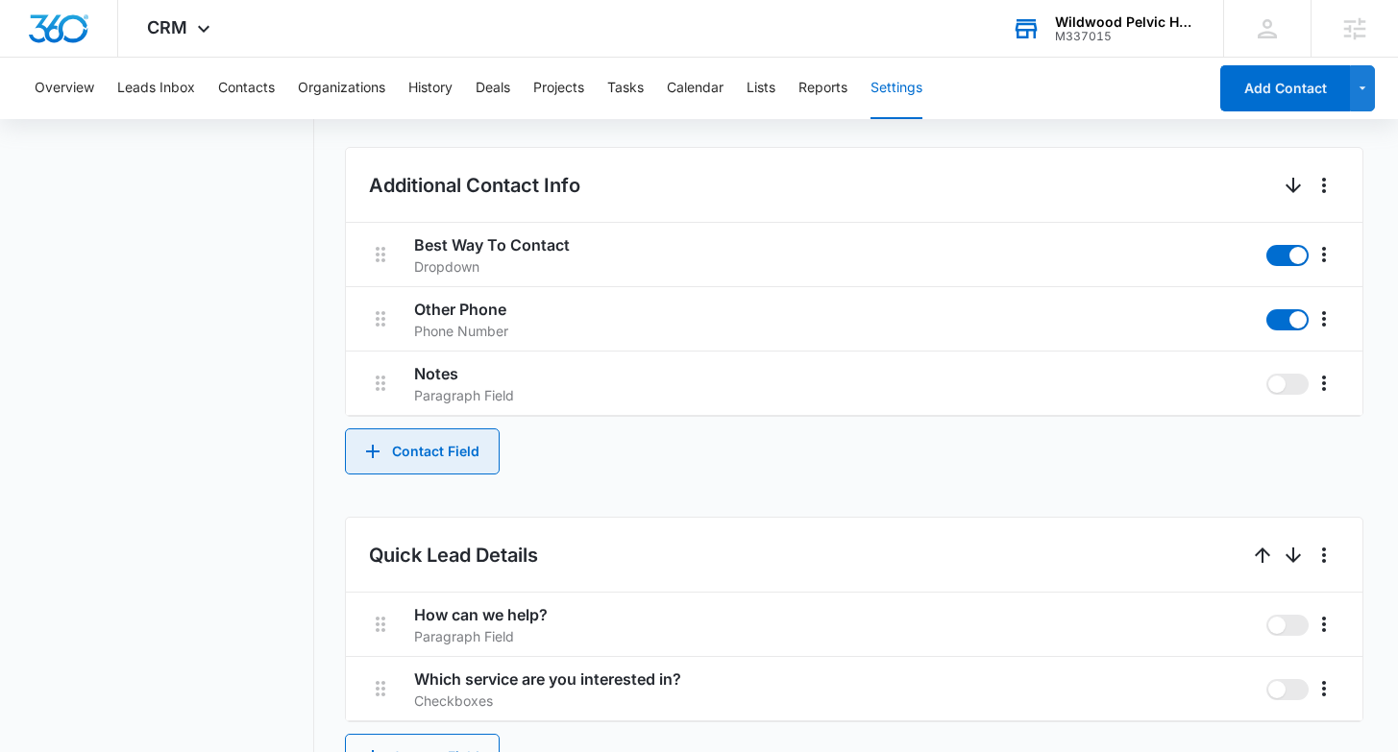
click at [442, 453] on button "Contact Field" at bounding box center [422, 452] width 155 height 46
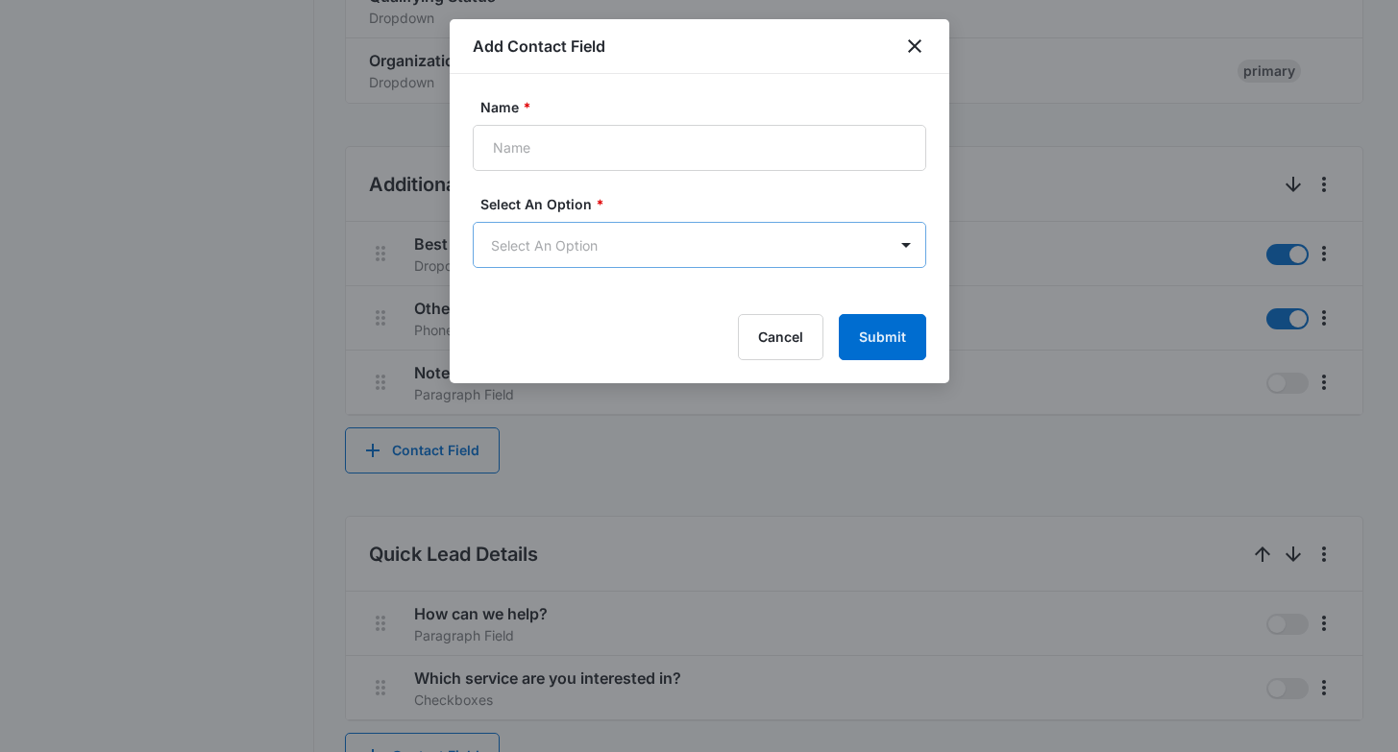
scroll to position [0, 0]
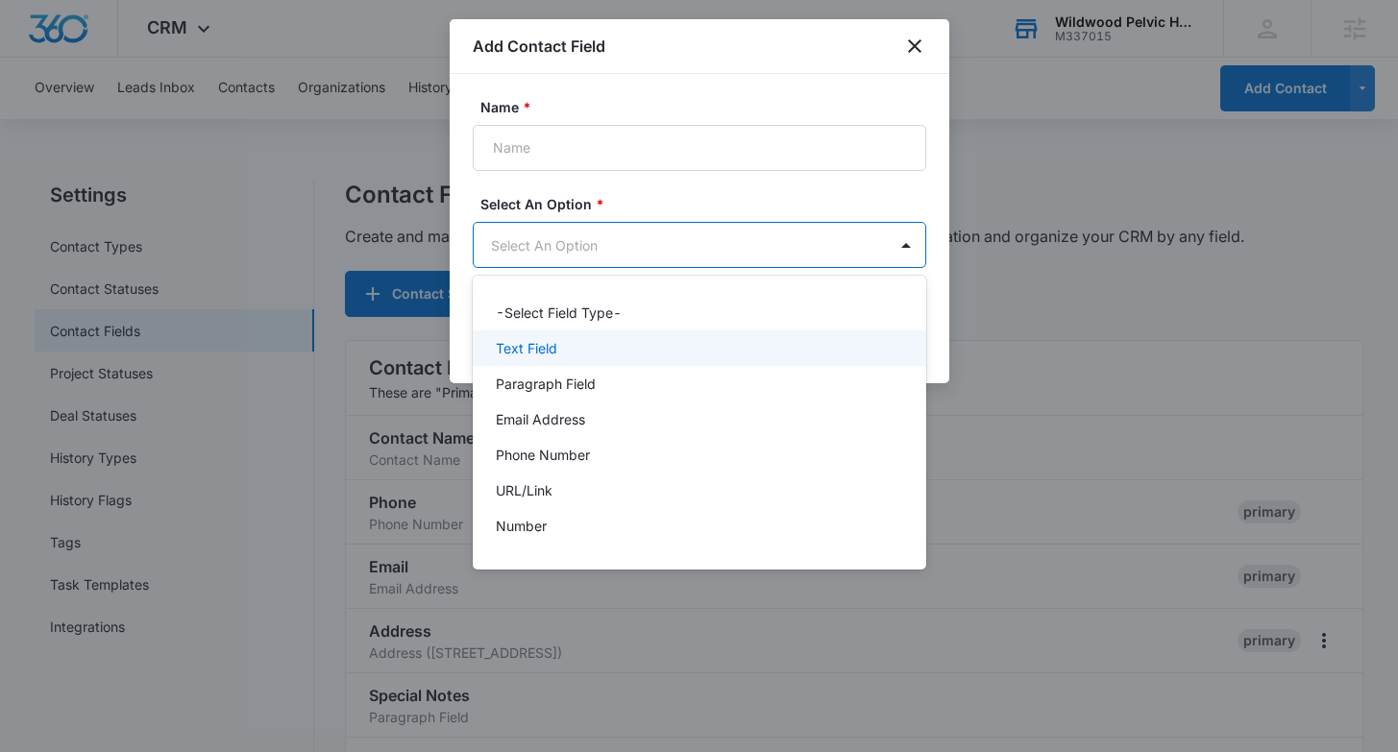
click at [614, 349] on div "Text Field" at bounding box center [698, 348] width 404 height 20
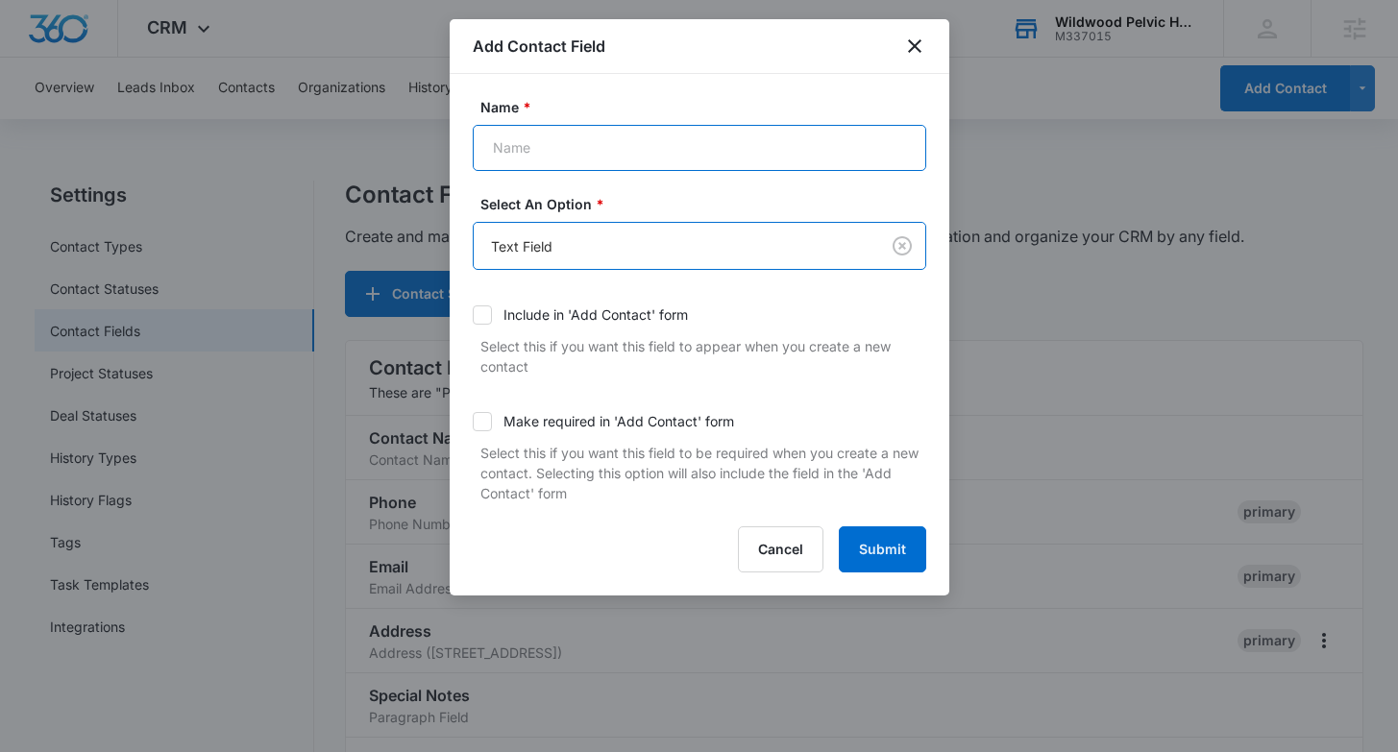
click at [719, 162] on input "Name *" at bounding box center [700, 148] width 454 height 46
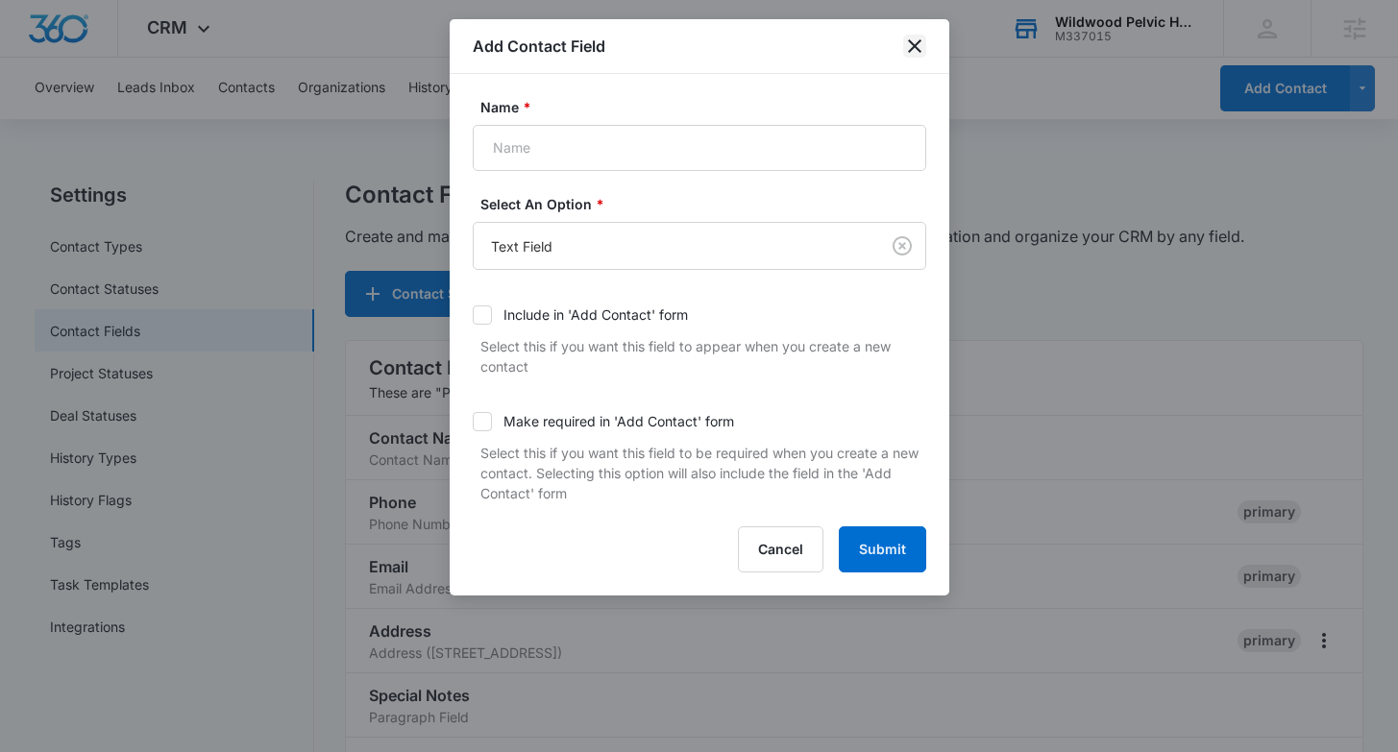
click at [920, 53] on icon "close" at bounding box center [914, 46] width 23 height 23
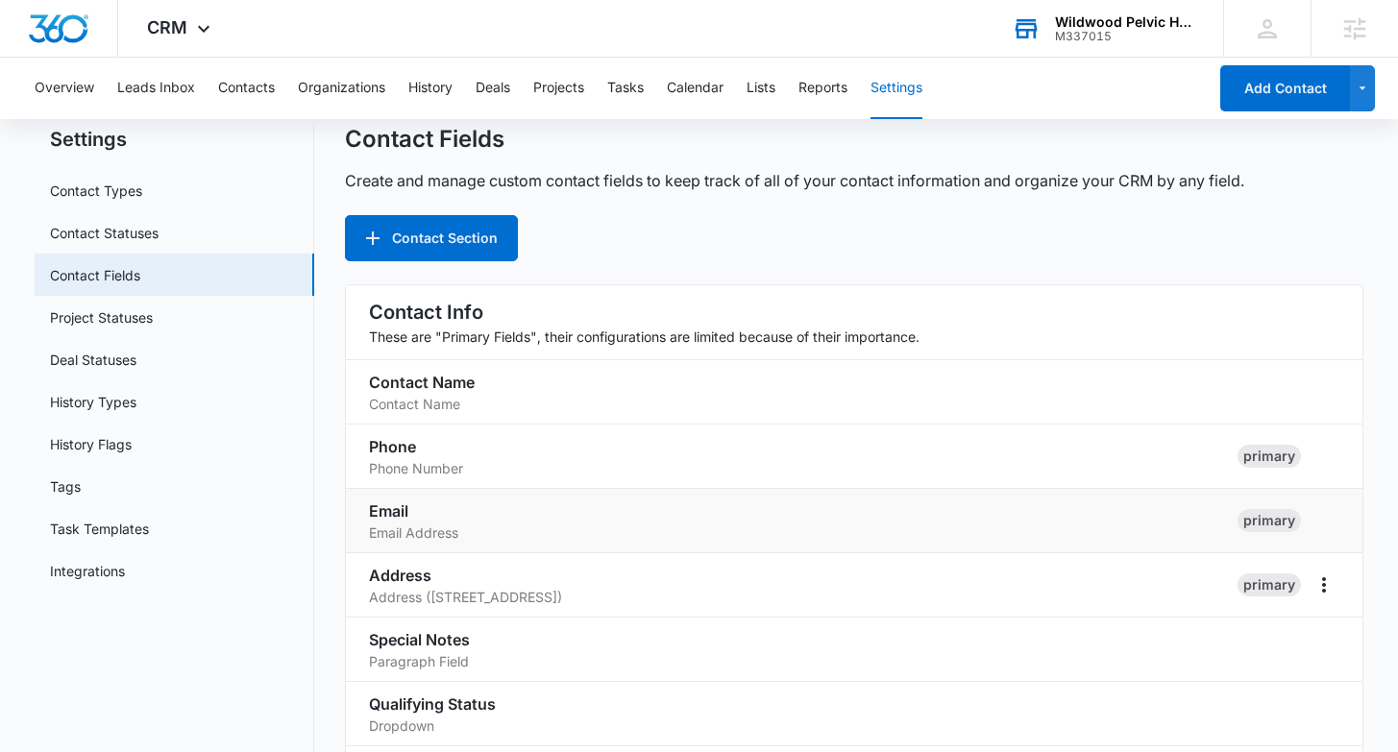
scroll to position [50, 0]
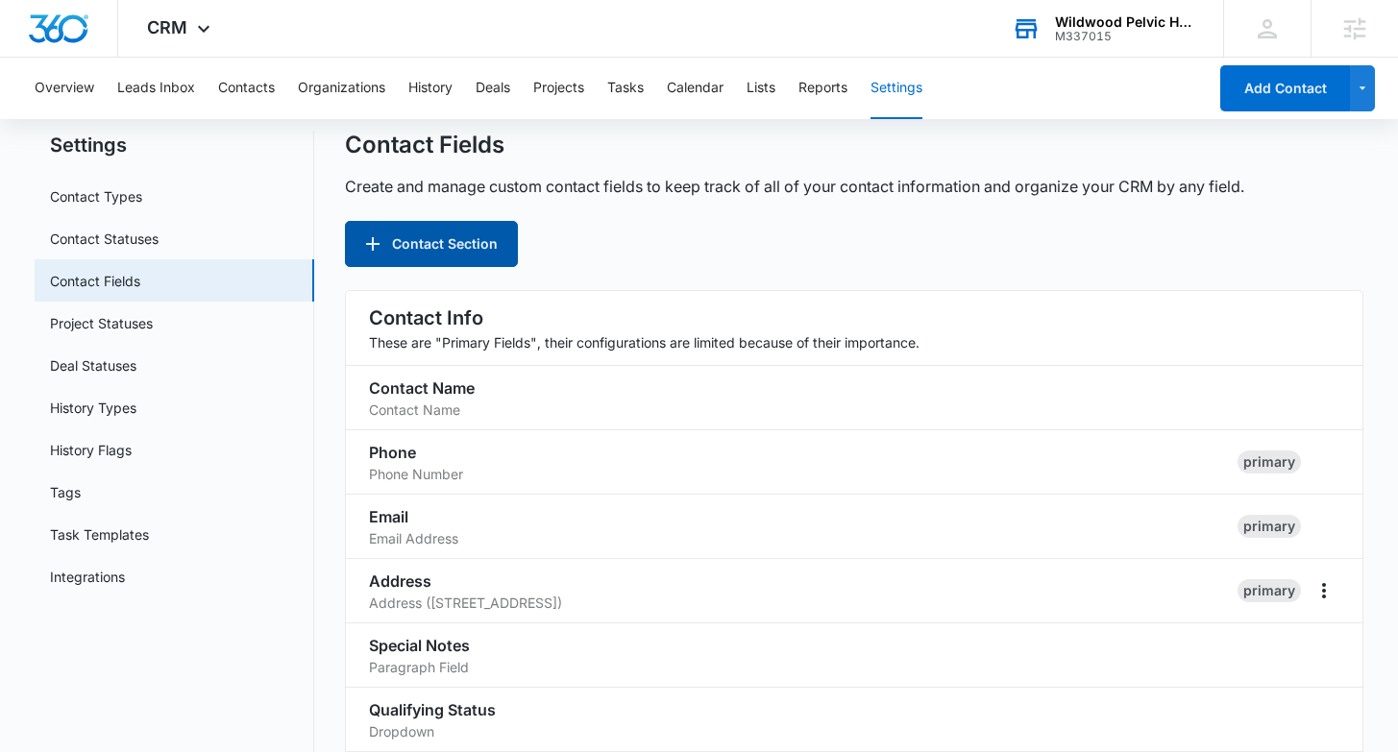
click at [387, 241] on button "Contact Section" at bounding box center [431, 244] width 173 height 46
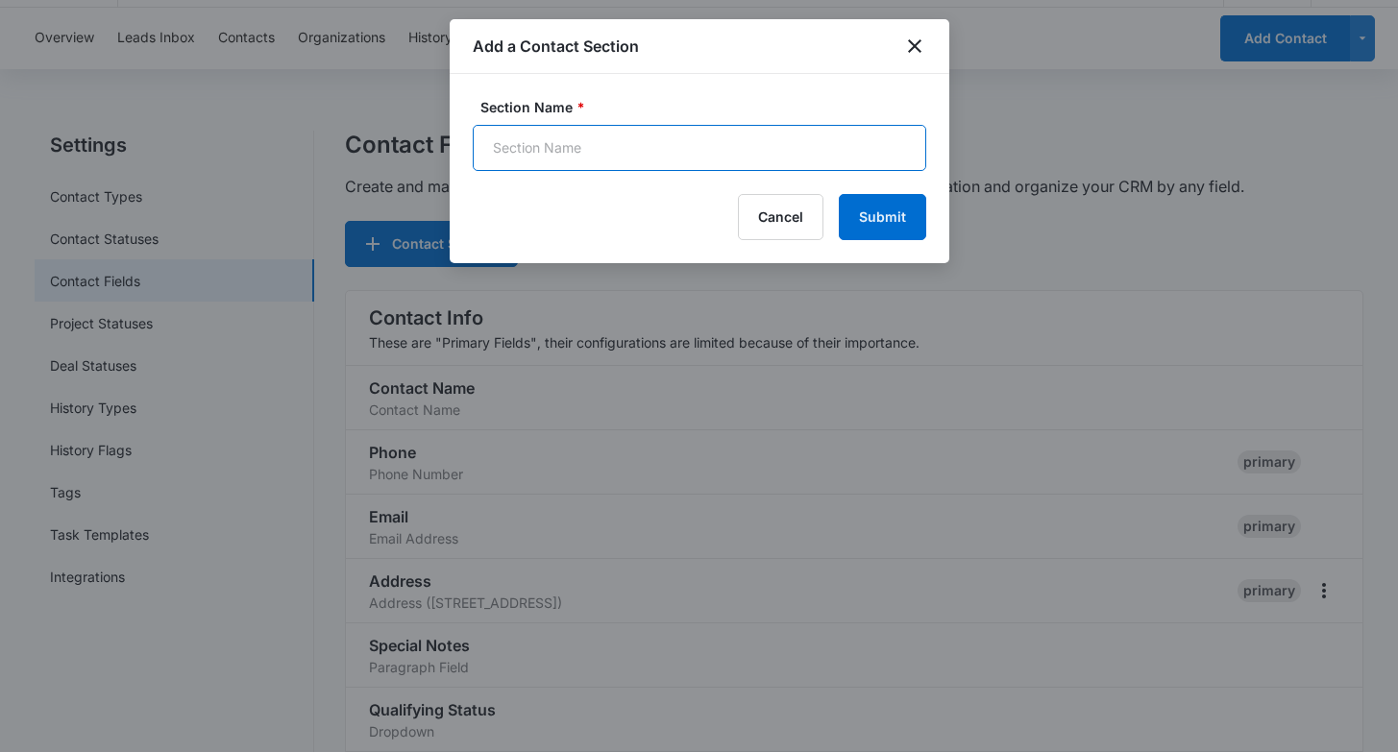
click at [802, 147] on input "Section Name *" at bounding box center [700, 148] width 454 height 46
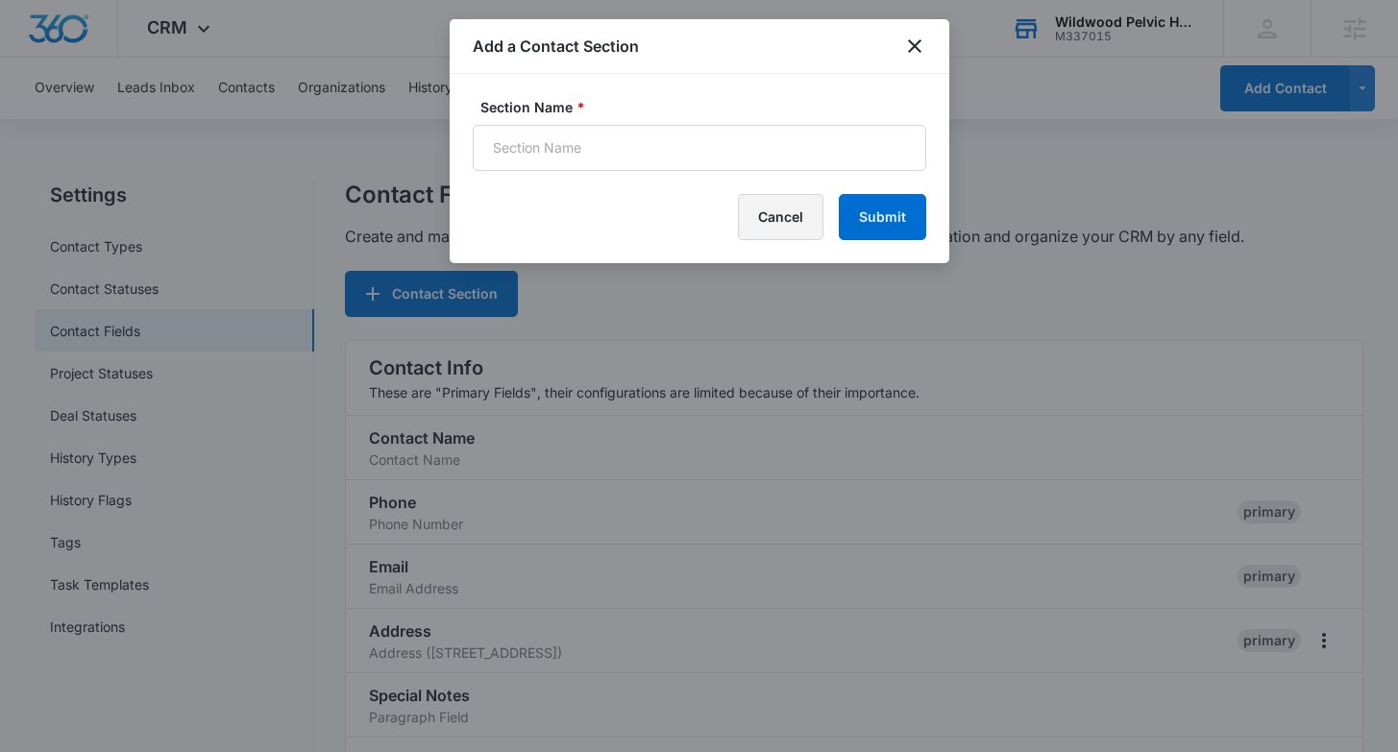
drag, startPoint x: 800, startPoint y: 226, endPoint x: 813, endPoint y: 246, distance: 24.3
click at [800, 226] on button "Cancel" at bounding box center [781, 217] width 86 height 46
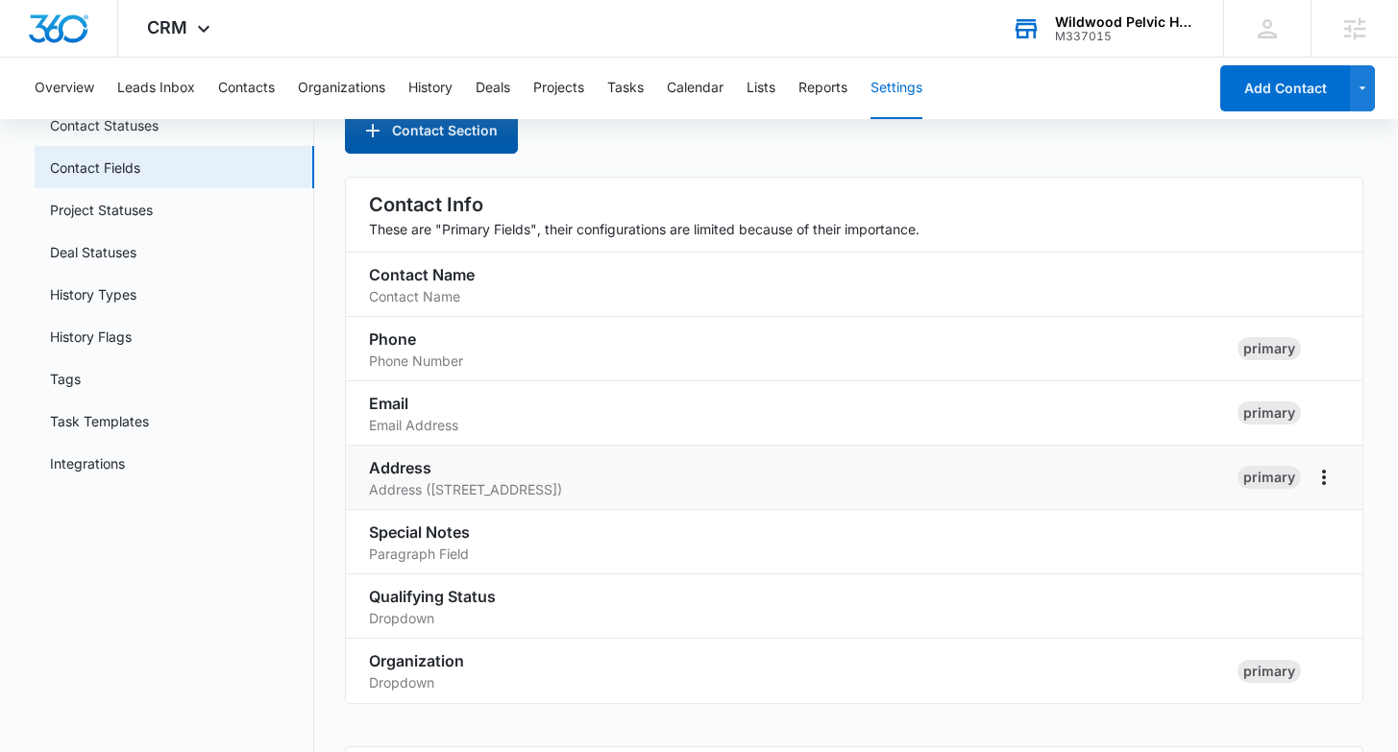
scroll to position [166, 0]
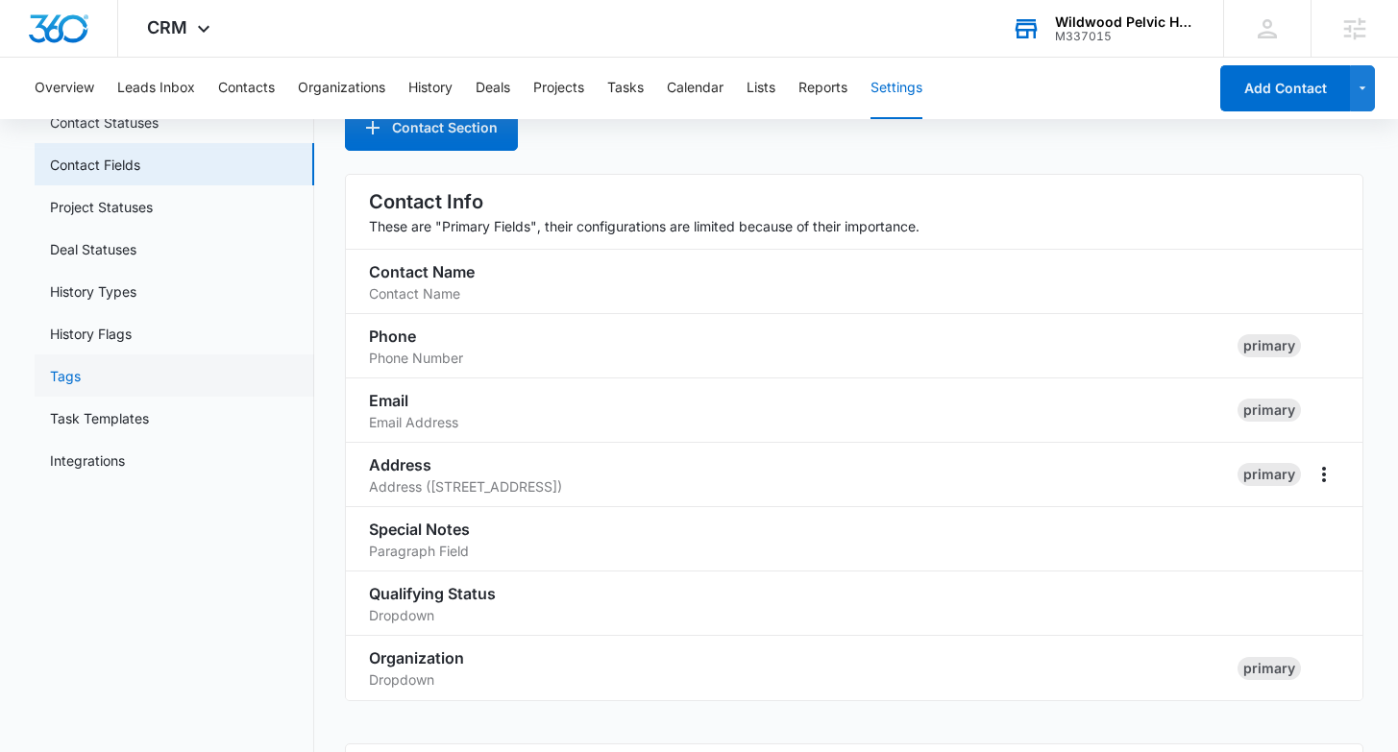
click at [81, 377] on link "Tags" at bounding box center [65, 376] width 31 height 20
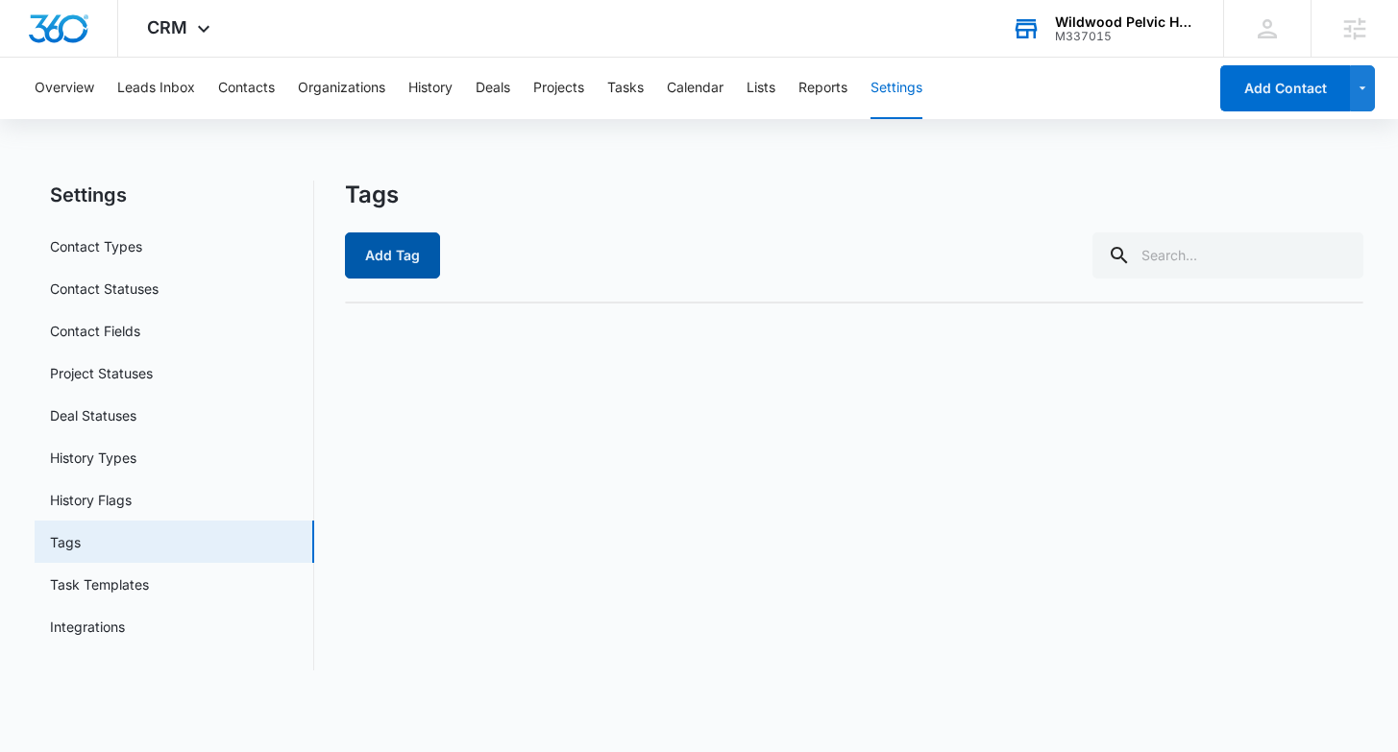
click at [394, 268] on button "Add Tag" at bounding box center [392, 256] width 95 height 46
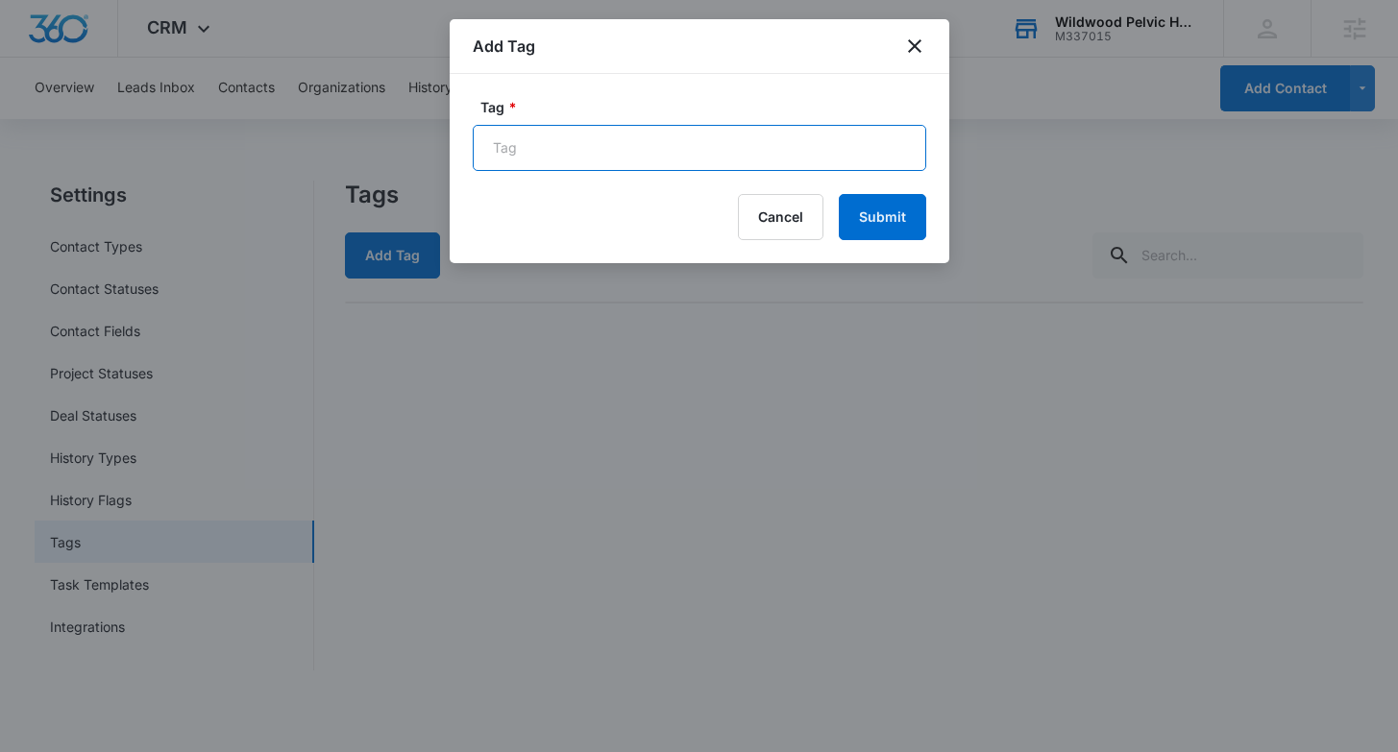
click at [810, 147] on input "Tag *" at bounding box center [700, 148] width 454 height 46
click at [910, 41] on icon "close" at bounding box center [914, 45] width 13 height 13
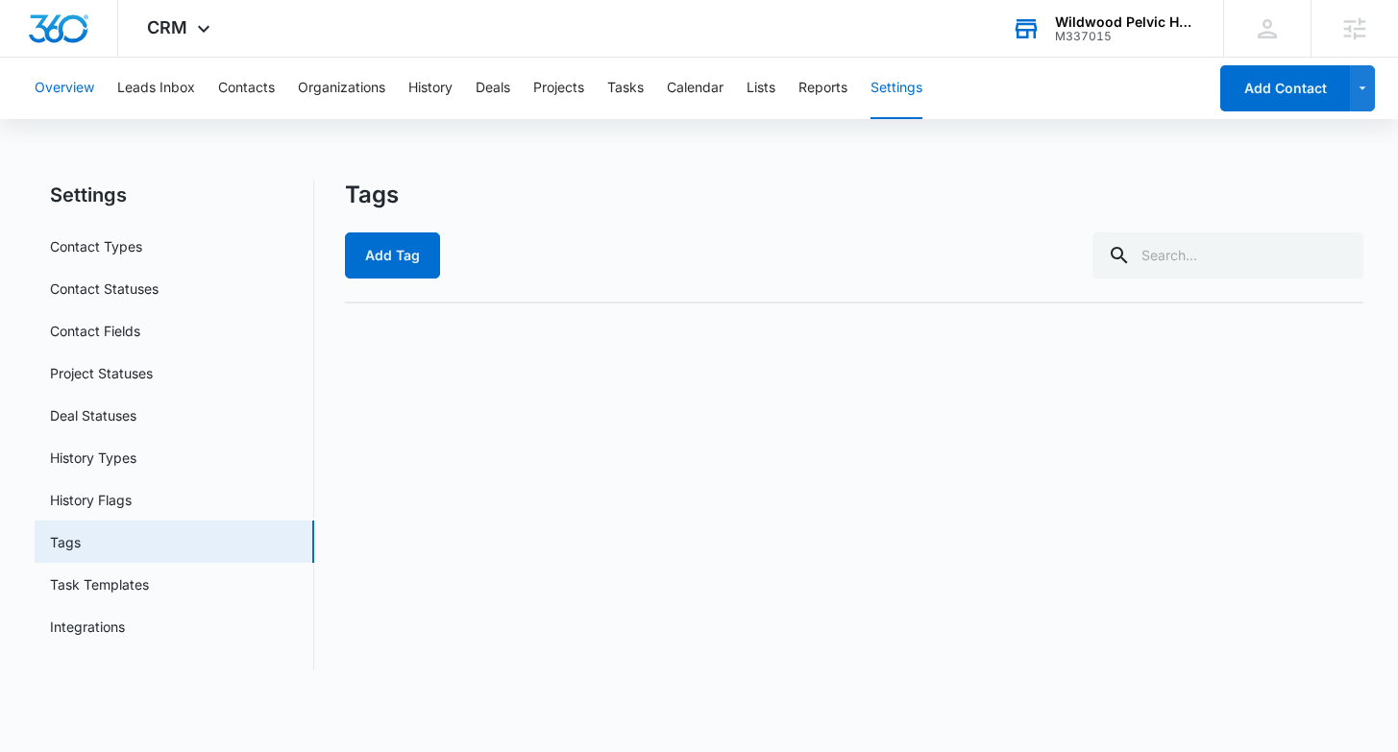
click at [52, 75] on button "Overview" at bounding box center [65, 89] width 60 height 62
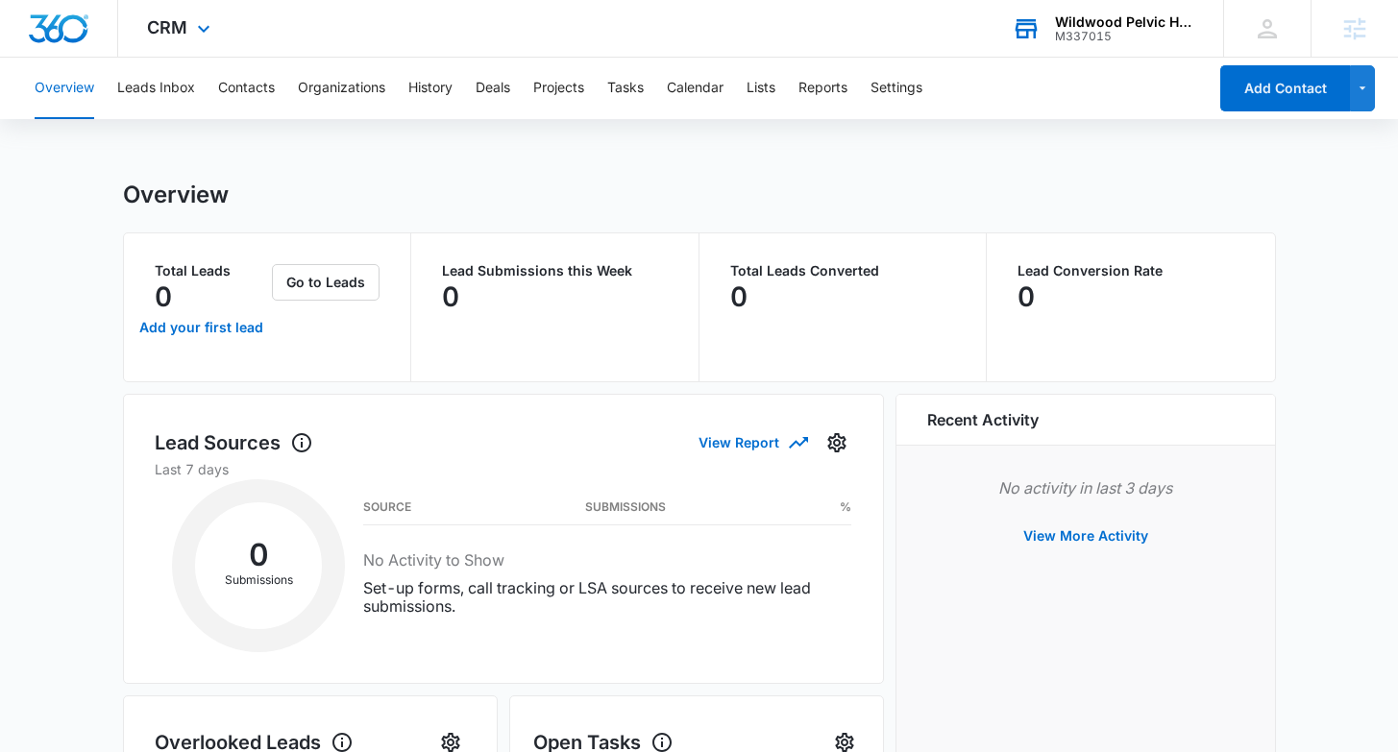
click at [76, 30] on img "Dashboard" at bounding box center [59, 28] width 62 height 29
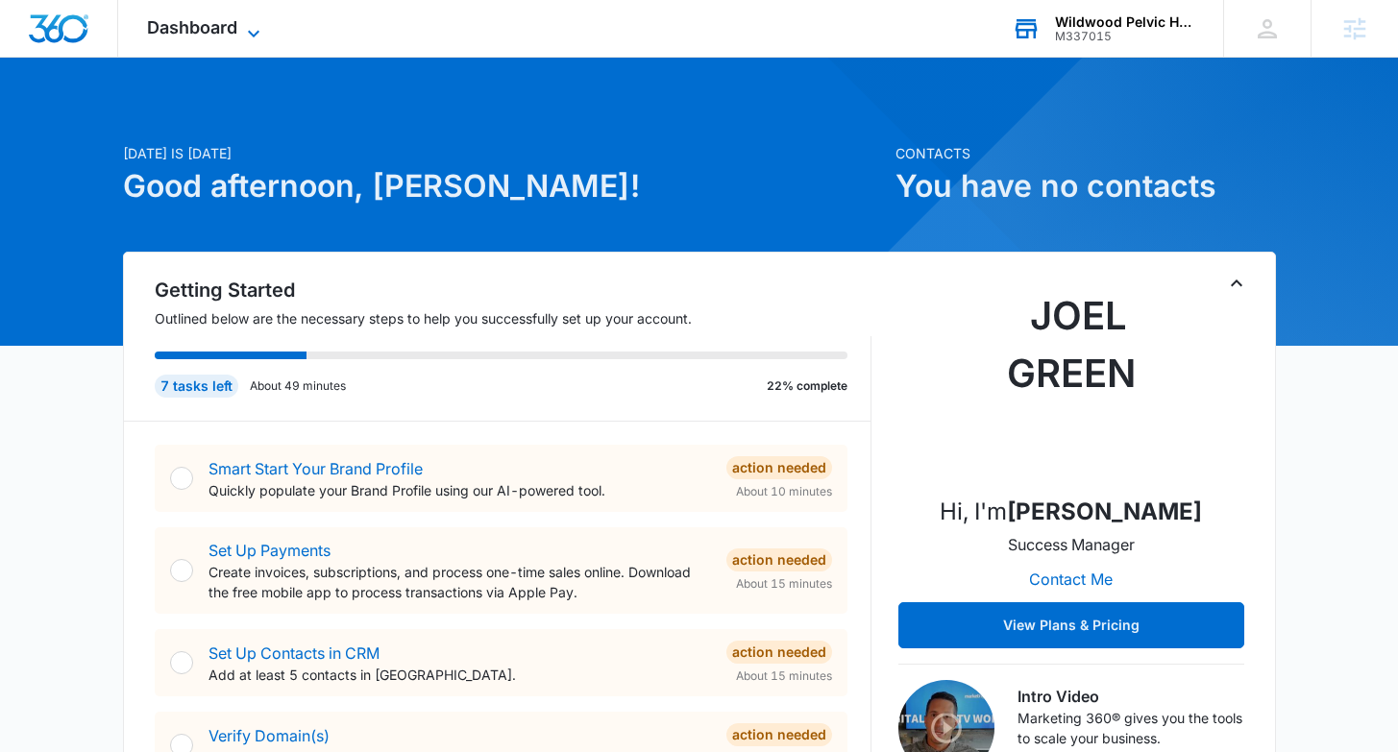
click at [254, 29] on icon at bounding box center [253, 33] width 23 height 23
